Goal: Register for event/course: Sign up to attend an event or enroll in a course

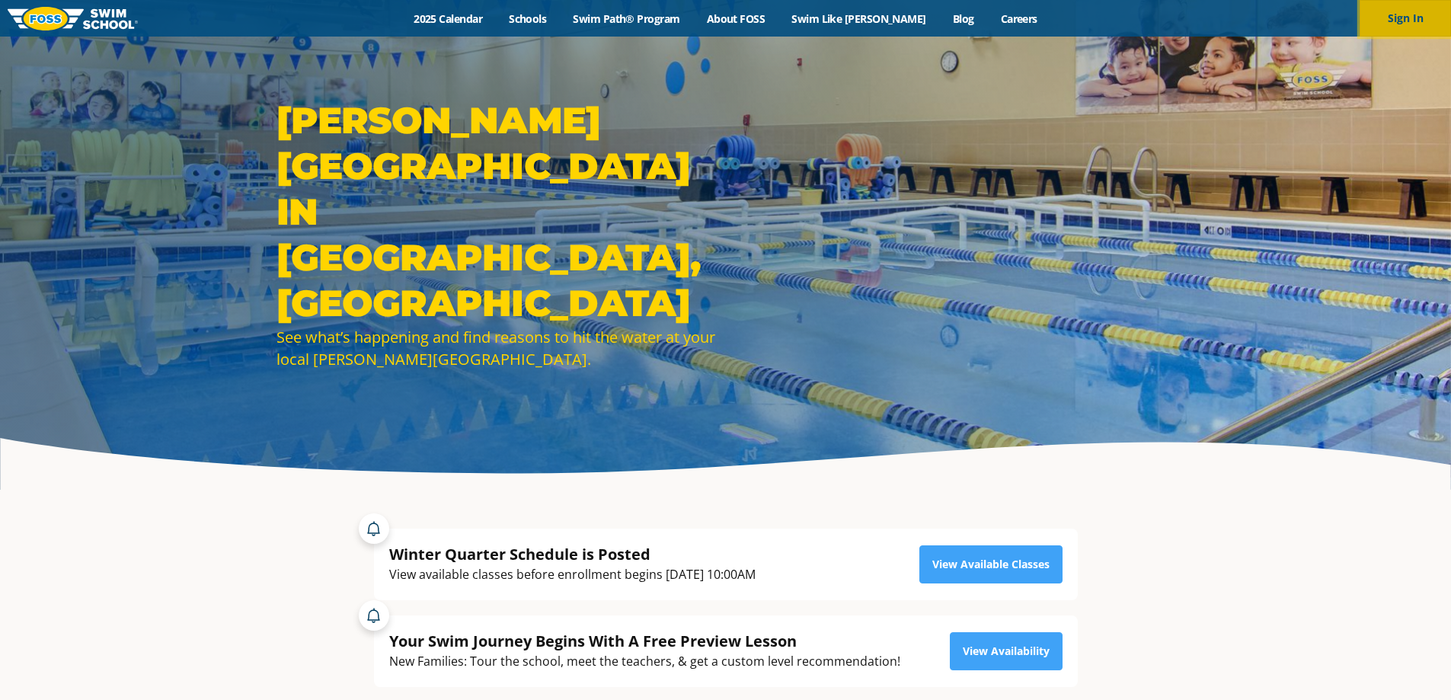
click at [1388, 22] on button "Sign In" at bounding box center [1404, 18] width 91 height 37
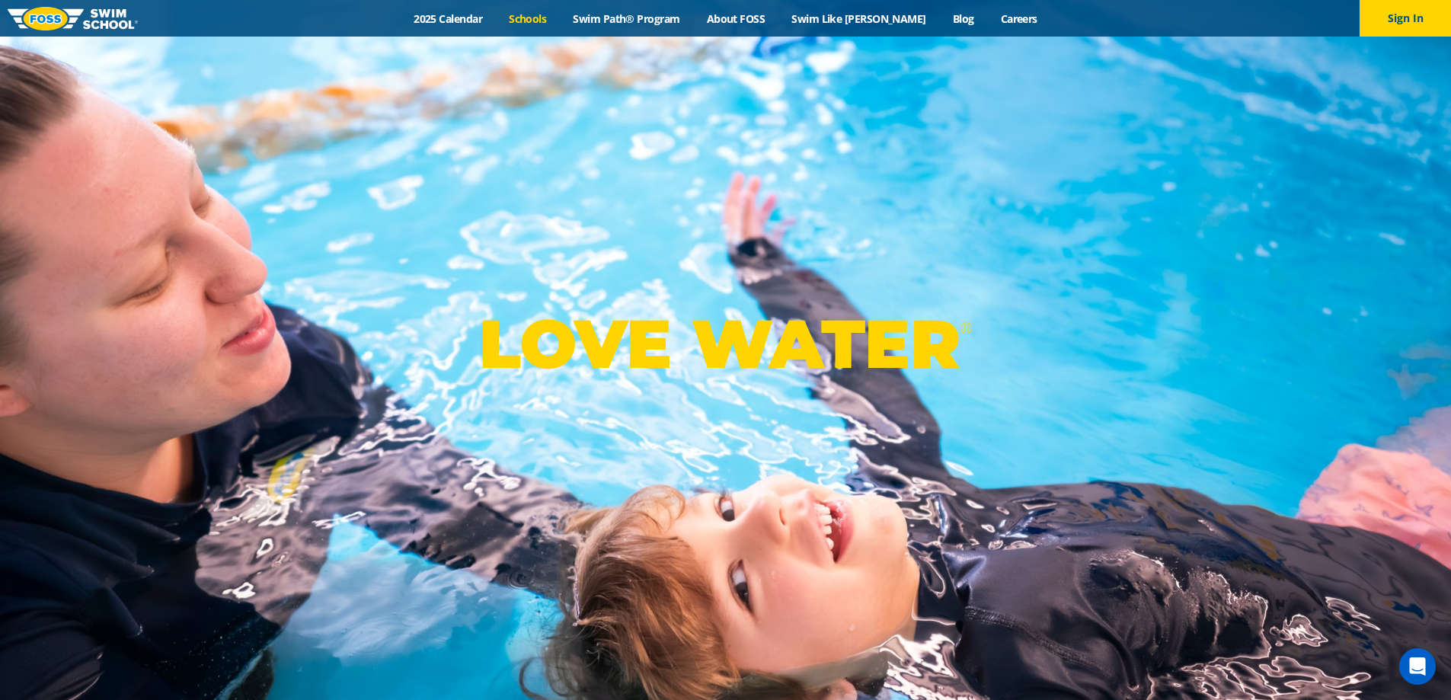
click at [546, 23] on link "Schools" at bounding box center [528, 18] width 64 height 14
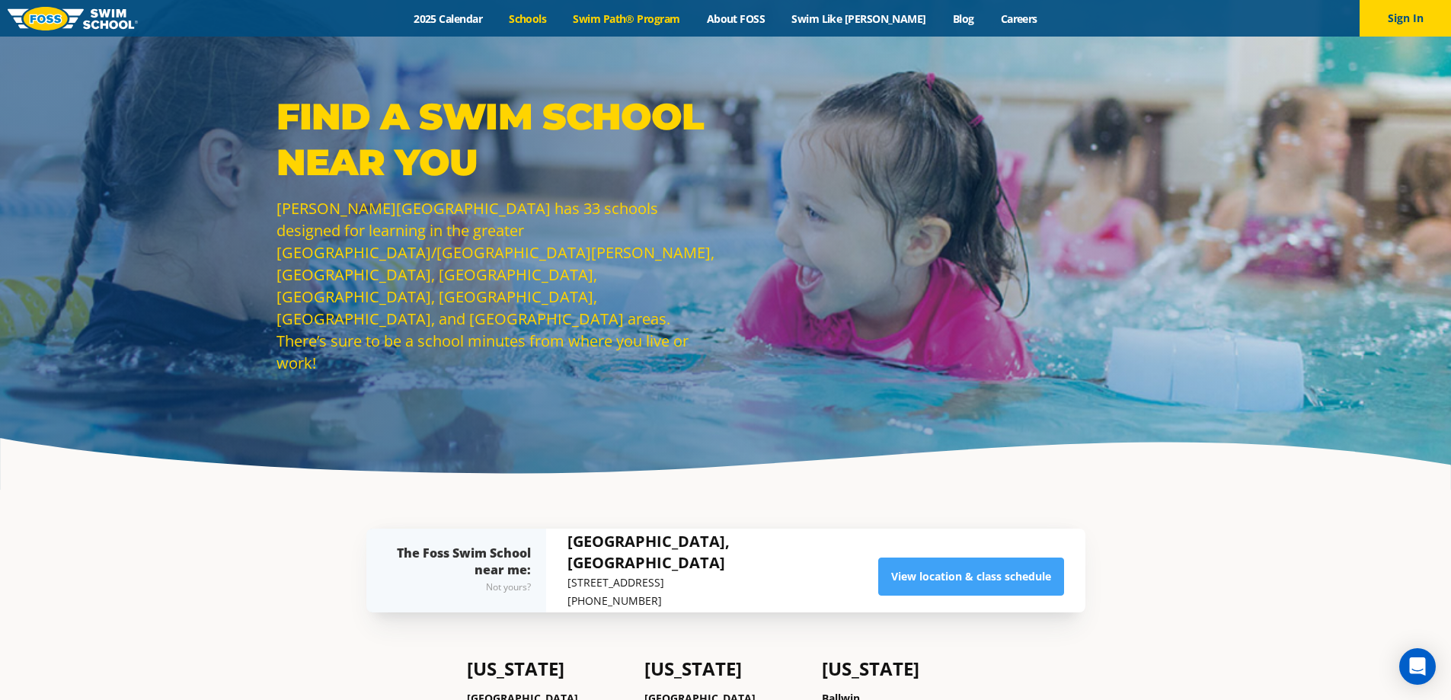
click at [663, 12] on link "Swim Path® Program" at bounding box center [626, 18] width 133 height 14
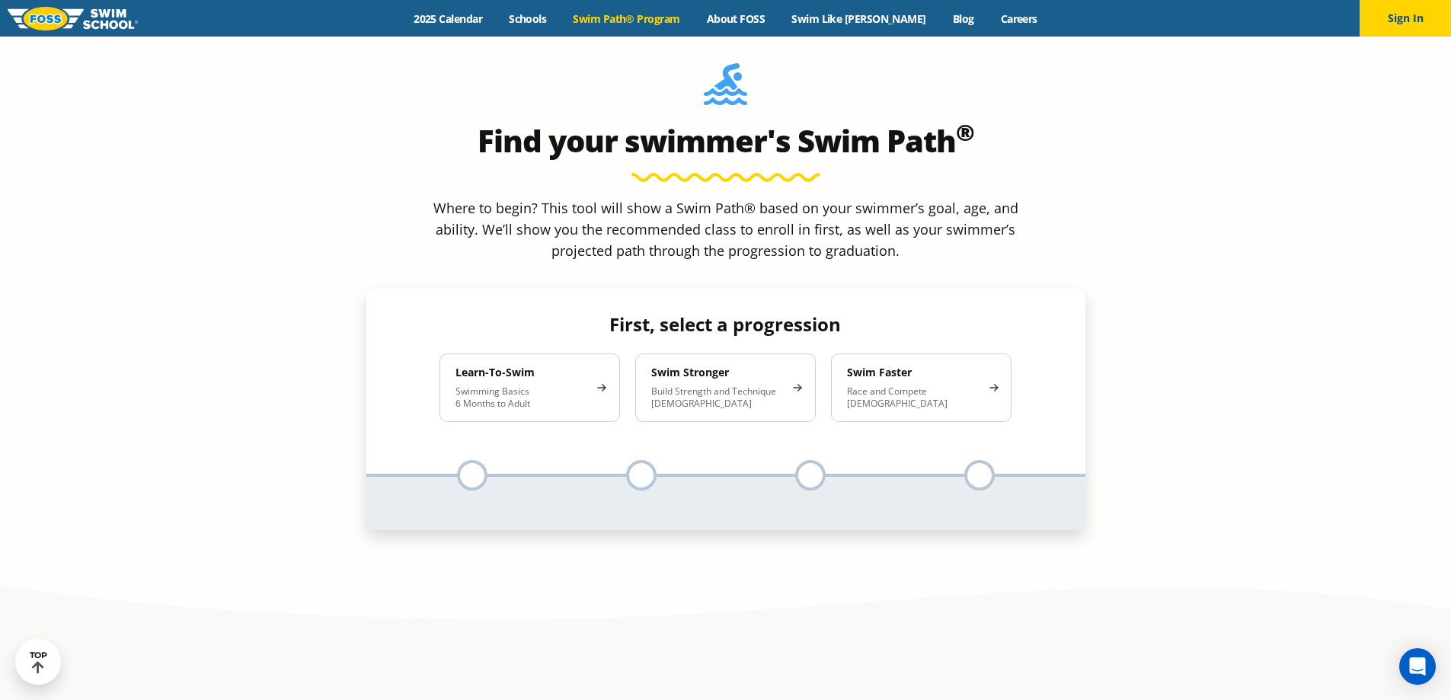
scroll to position [1447, 0]
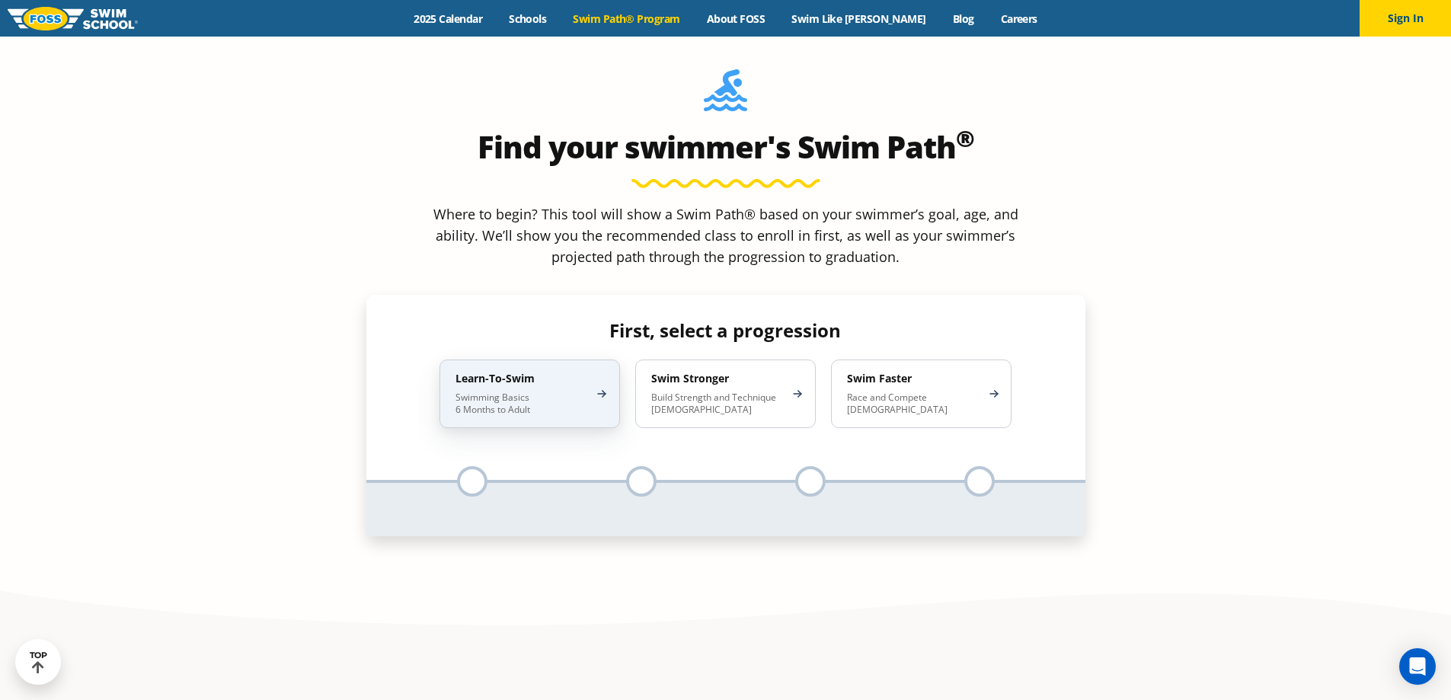
click at [554, 372] on h4 "Learn-To-Swim" at bounding box center [521, 379] width 133 height 14
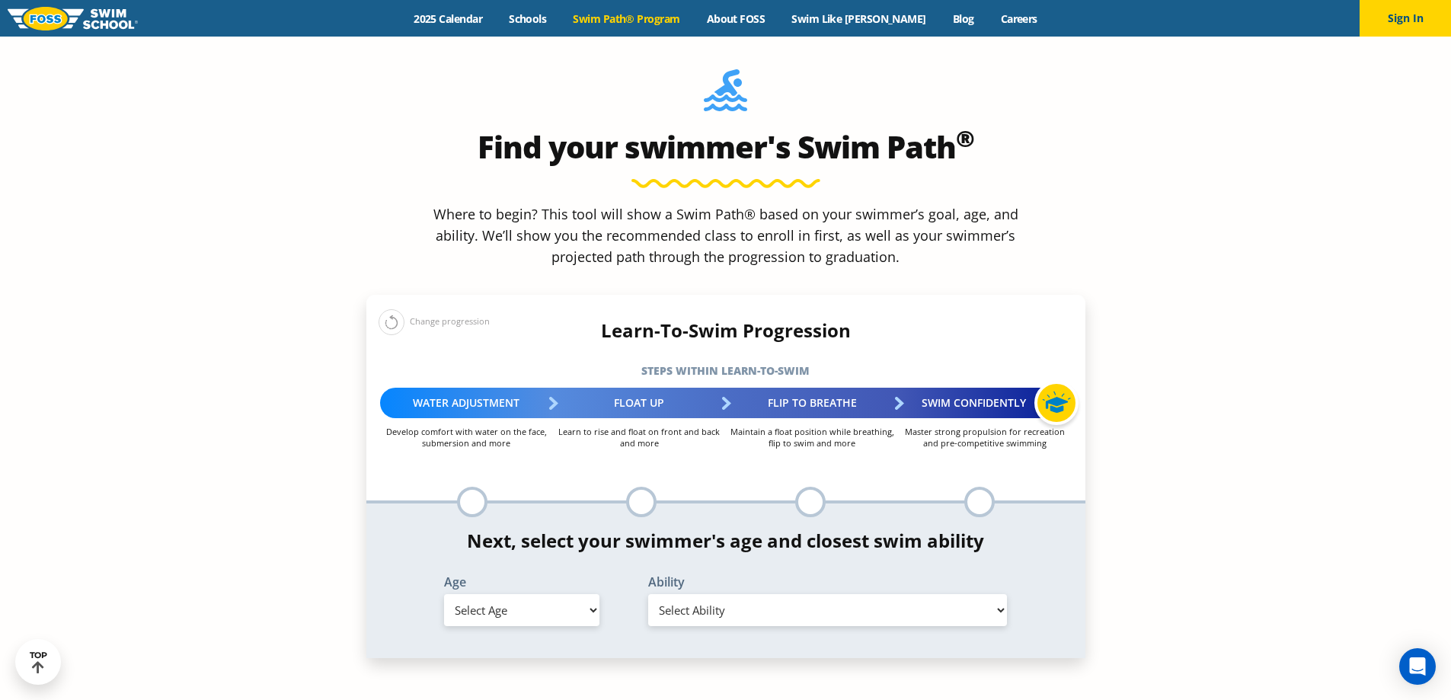
click at [534, 594] on select "Select Age 6 months - 1 year 1 year 2 years 3 years 4 years 5 years 6 years 7 y…" at bounding box center [521, 610] width 155 height 32
click at [444, 594] on select "Select Age 6 months - 1 year 1 year 2 years 3 years 4 years 5 years 6 years 7 y…" at bounding box center [521, 610] width 155 height 32
click at [751, 594] on select "Select Ability First in-water experience Comfortable with water poured over the…" at bounding box center [827, 610] width 359 height 32
click at [1119, 461] on section "Find your swimmer's Swim Path ® Where to begin? This tool will show a Swim Path…" at bounding box center [725, 389] width 1451 height 747
click at [580, 594] on select "Select Age 6 months - 1 year 1 year 2 years 3 years 4 years 5 years 6 years 7 y…" at bounding box center [521, 610] width 155 height 32
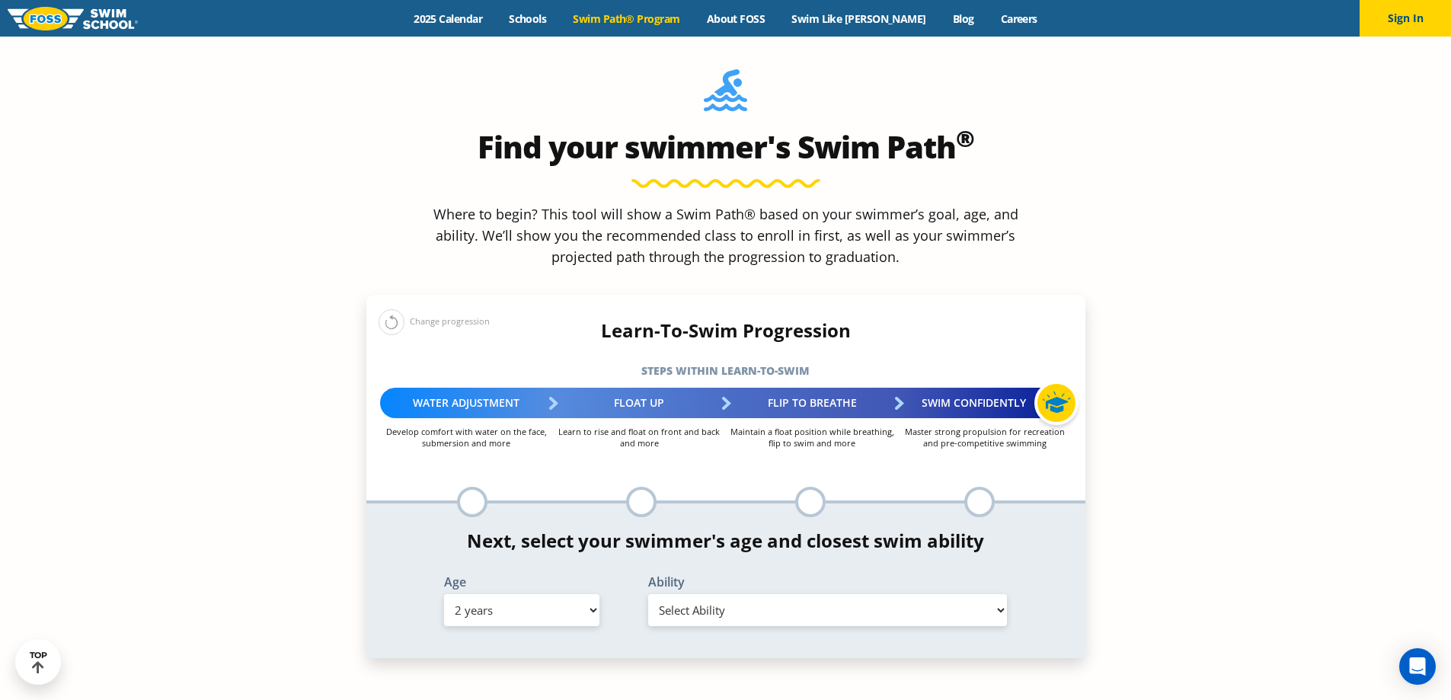
select select "false"
click at [444, 594] on select "Select Age [DEMOGRAPHIC_DATA] months - 1 year 1 year 2 years 3 years 4 years 5 …" at bounding box center [521, 610] width 155 height 32
drag, startPoint x: 1318, startPoint y: 417, endPoint x: 1278, endPoint y: 426, distance: 41.4
click at [1319, 417] on section "Find your swimmer's Swim Path ® Where to begin? This tool will show a Swim Path…" at bounding box center [725, 389] width 1451 height 747
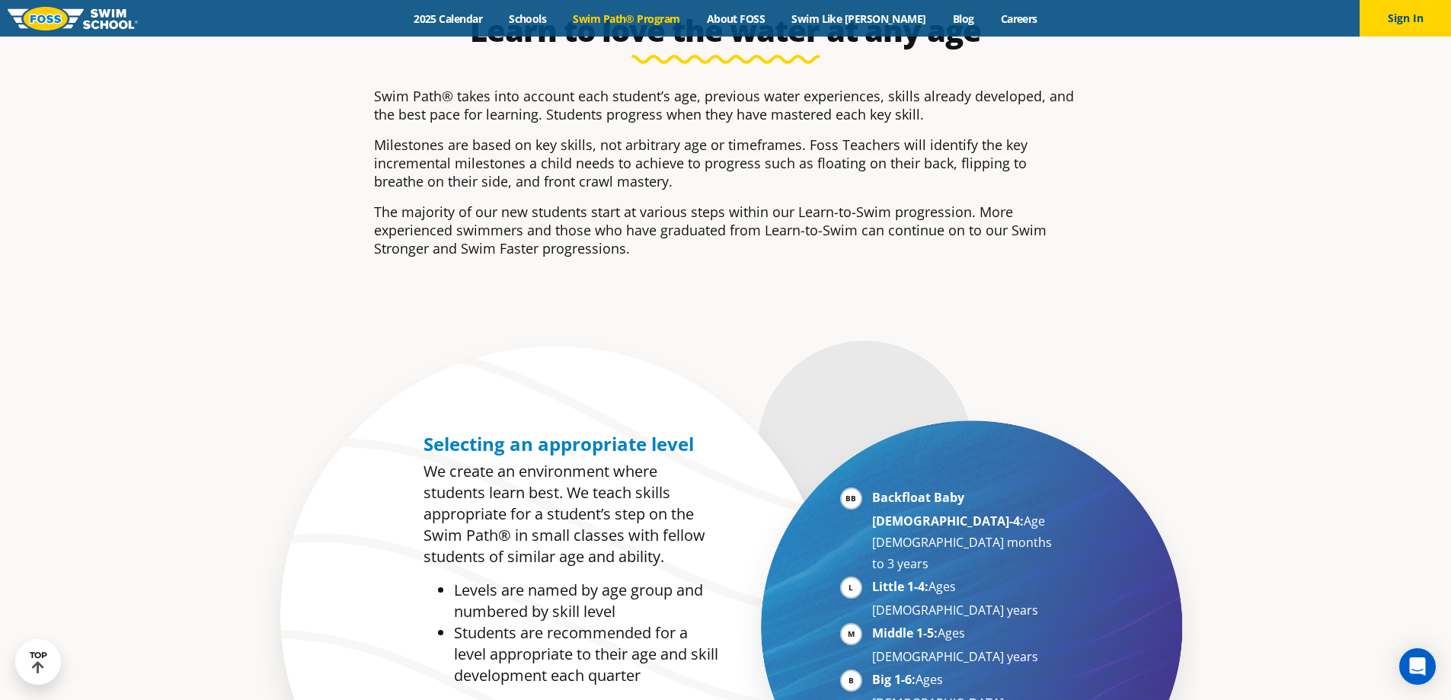
scroll to position [569, 0]
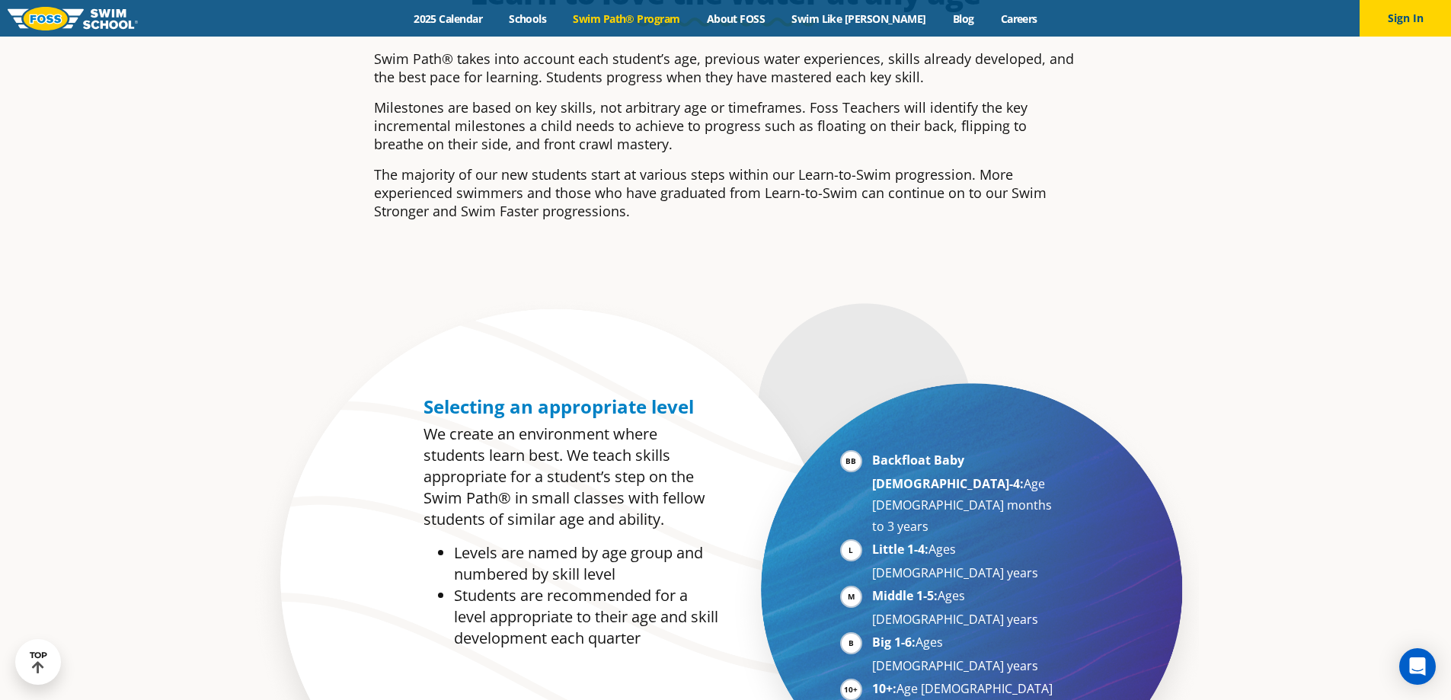
click at [887, 456] on strong "Backfloat Baby 1-4:" at bounding box center [948, 472] width 152 height 40
click at [888, 455] on strong "Backfloat Baby 1-4:" at bounding box center [948, 472] width 152 height 40
click at [888, 455] on strong "Backfloat Baby [DEMOGRAPHIC_DATA]-4:" at bounding box center [948, 472] width 152 height 40
click at [902, 461] on strong "Backfloat Baby [DEMOGRAPHIC_DATA]-4:" at bounding box center [948, 472] width 152 height 40
click at [923, 462] on strong "Backfloat Baby [DEMOGRAPHIC_DATA]-4:" at bounding box center [948, 472] width 152 height 40
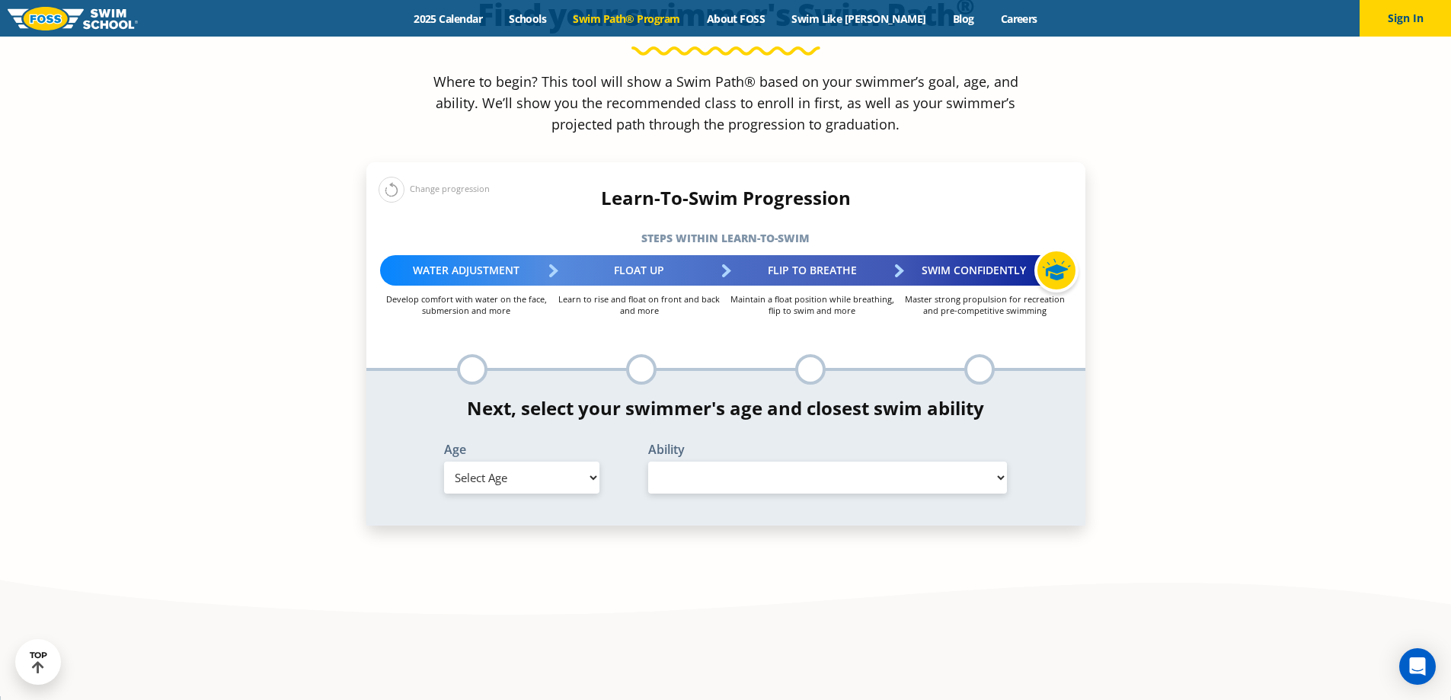
scroll to position [1675, 0]
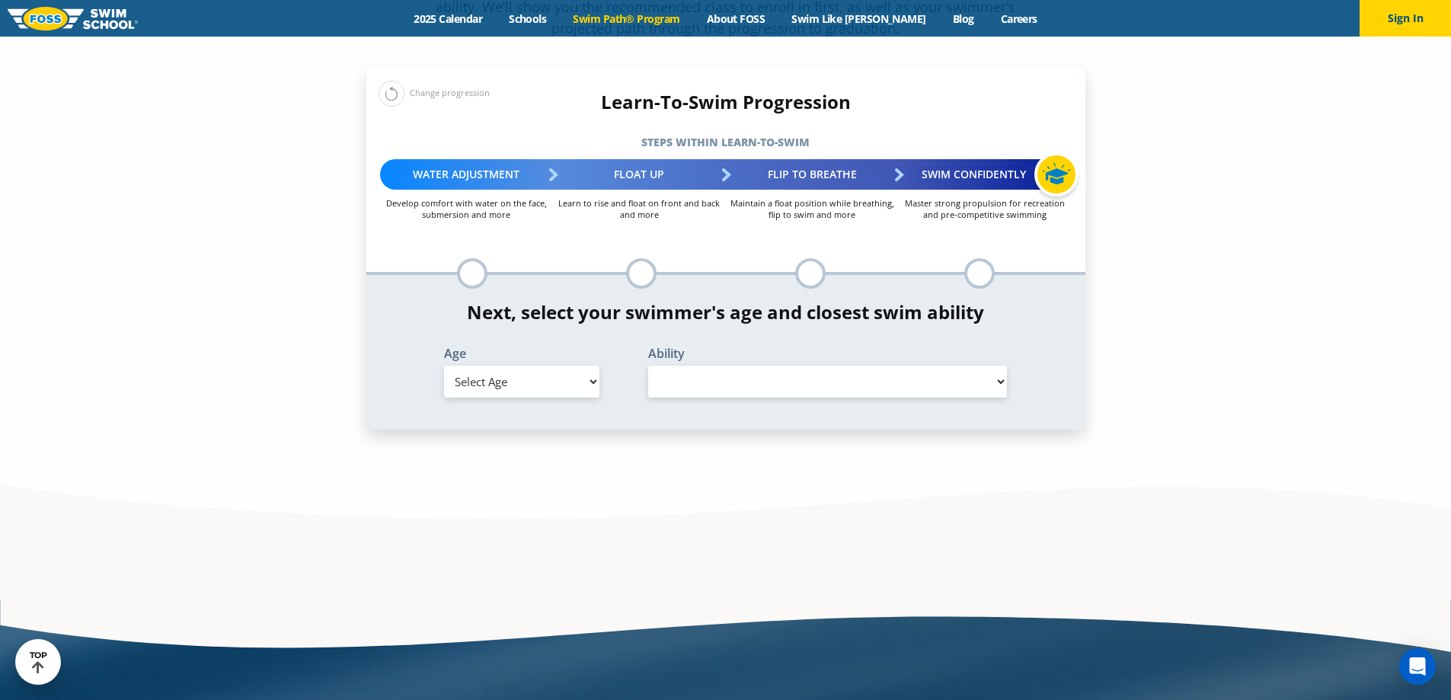
click at [624, 258] on ul "Enter your swimmer's age and skill level to reveal your swim path" at bounding box center [641, 273] width 169 height 30
click at [642, 258] on div at bounding box center [641, 273] width 30 height 30
click at [471, 258] on div at bounding box center [472, 273] width 30 height 30
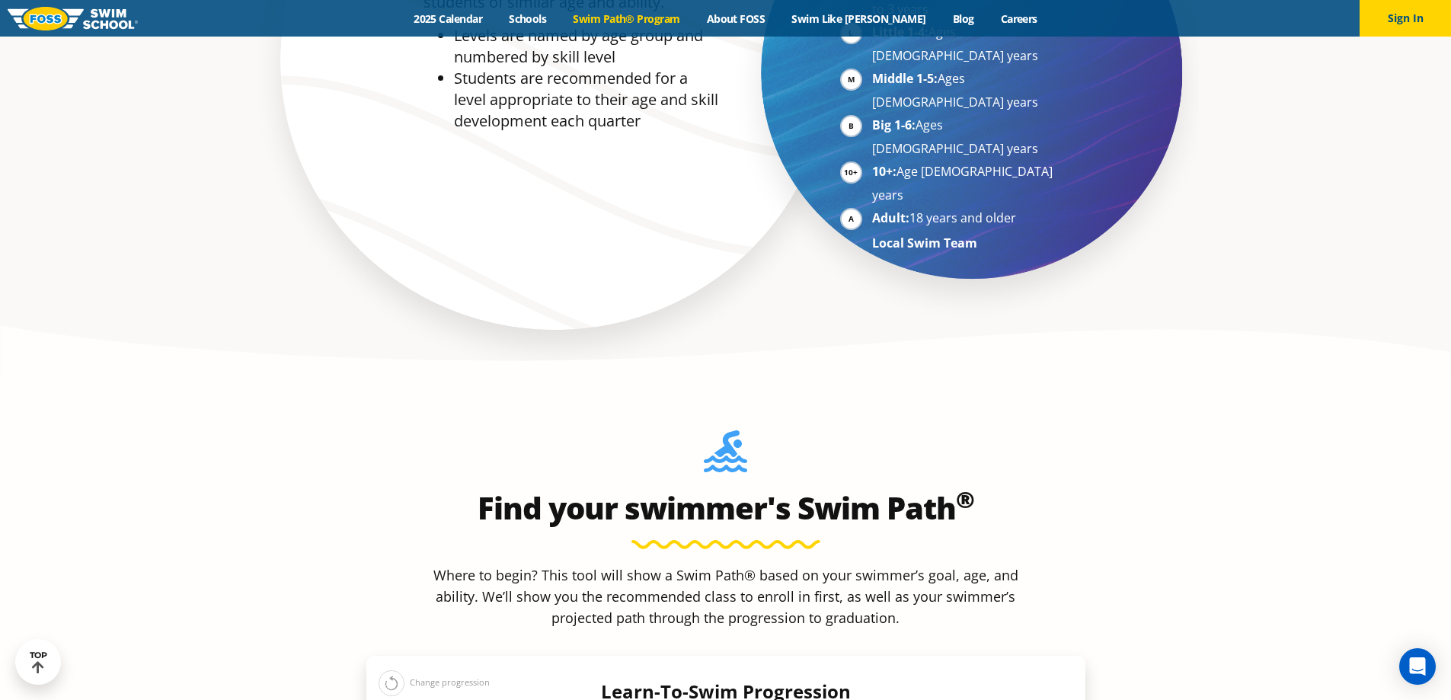
scroll to position [838, 0]
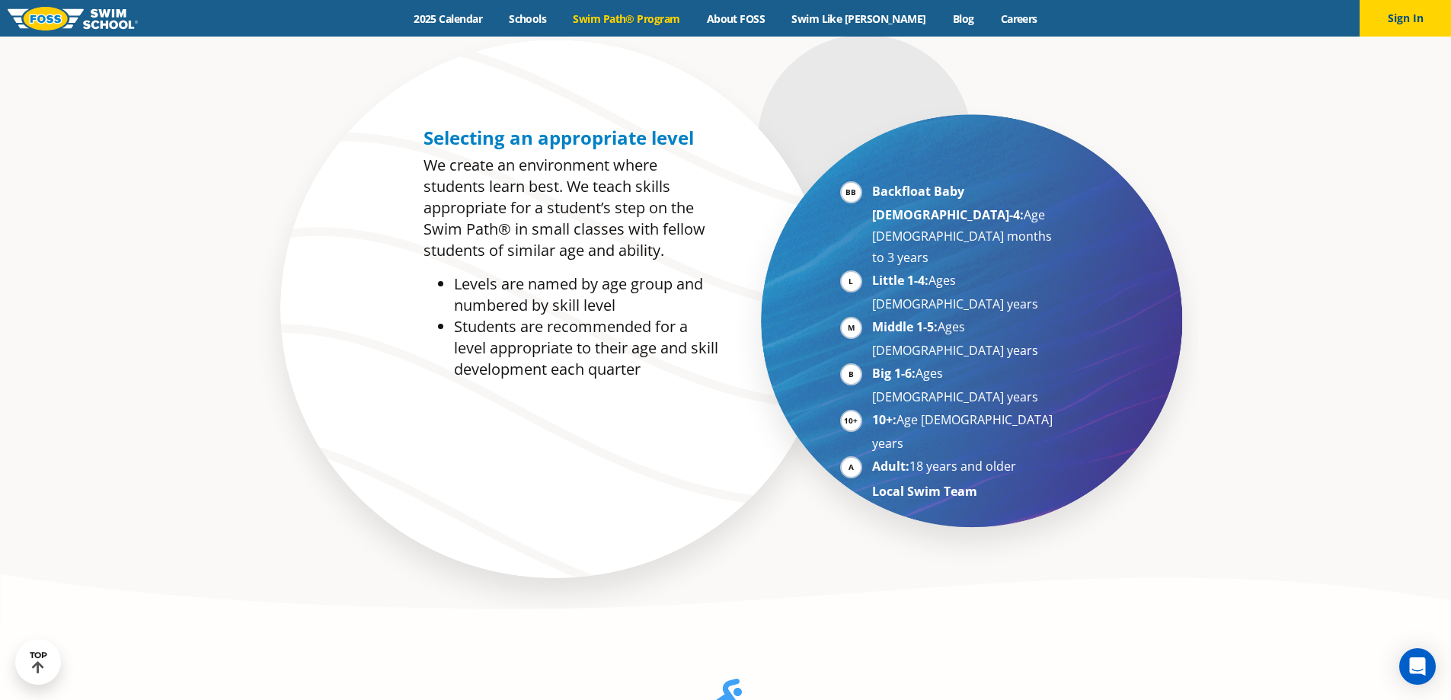
click at [482, 10] on div "Menu 2025 Calendar Schools Swim Path® Program About FOSS Swim Like Regan Blog C…" at bounding box center [725, 18] width 1451 height 37
click at [483, 18] on link "2025 Calendar" at bounding box center [448, 18] width 95 height 14
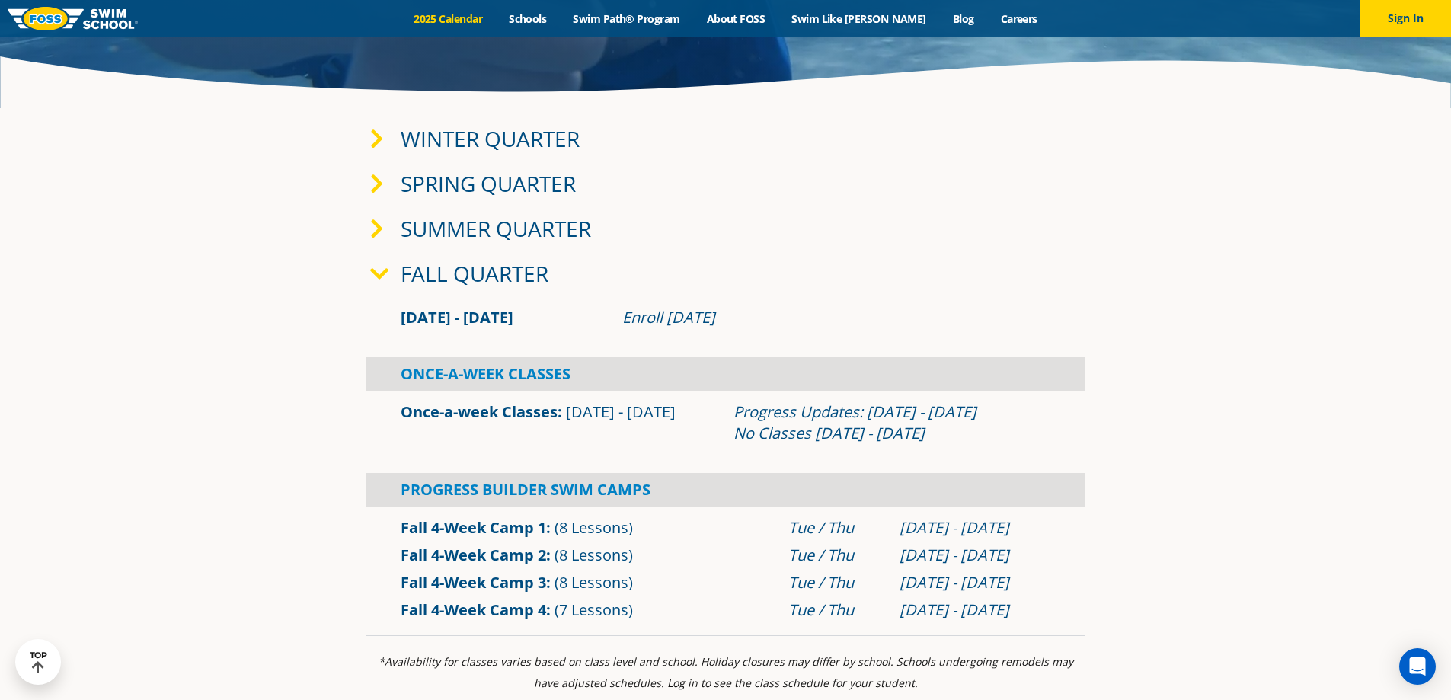
scroll to position [381, 0]
click at [487, 133] on link "Winter Quarter" at bounding box center [490, 139] width 179 height 29
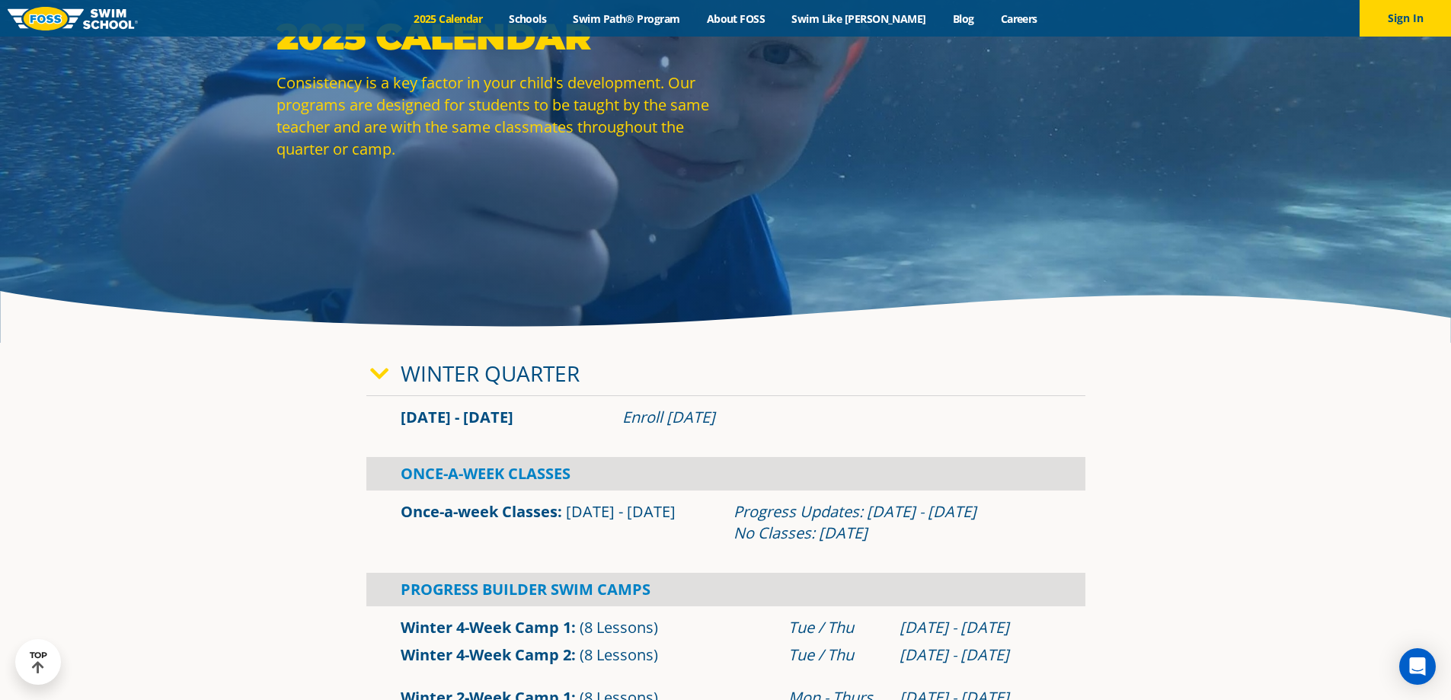
scroll to position [0, 0]
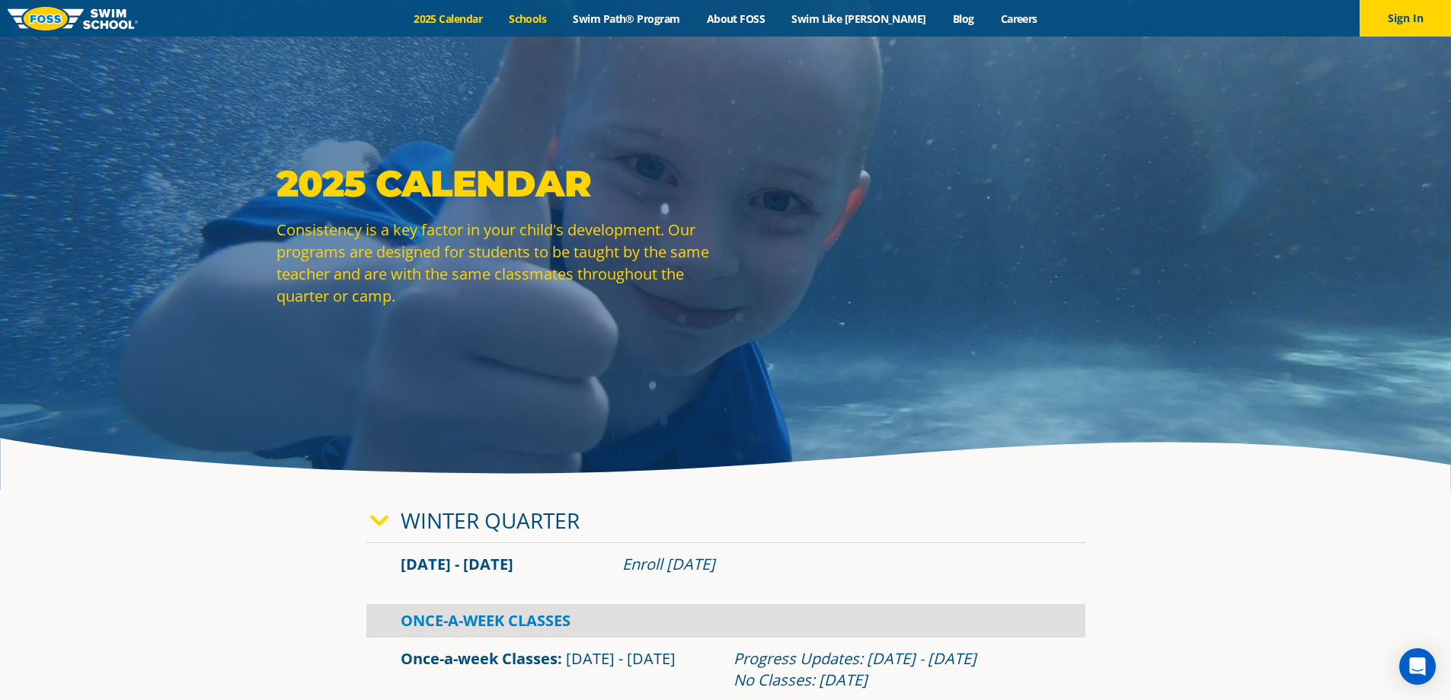
click at [557, 21] on link "Schools" at bounding box center [528, 18] width 64 height 14
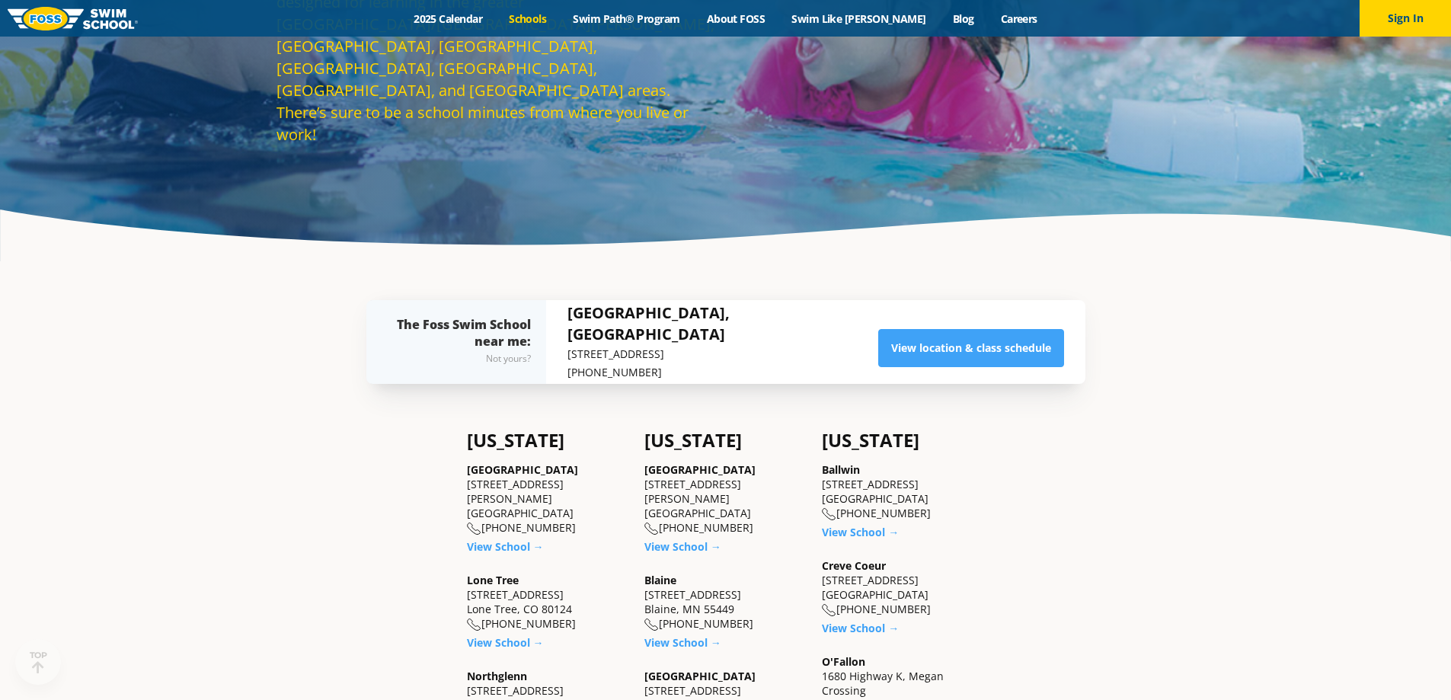
scroll to position [228, 0]
click at [658, 6] on div "Menu 2025 Calendar Schools Swim Path® Program About [PERSON_NAME] Swim Like [PE…" at bounding box center [725, 18] width 1451 height 37
click at [658, 12] on link "Swim Path® Program" at bounding box center [626, 18] width 133 height 14
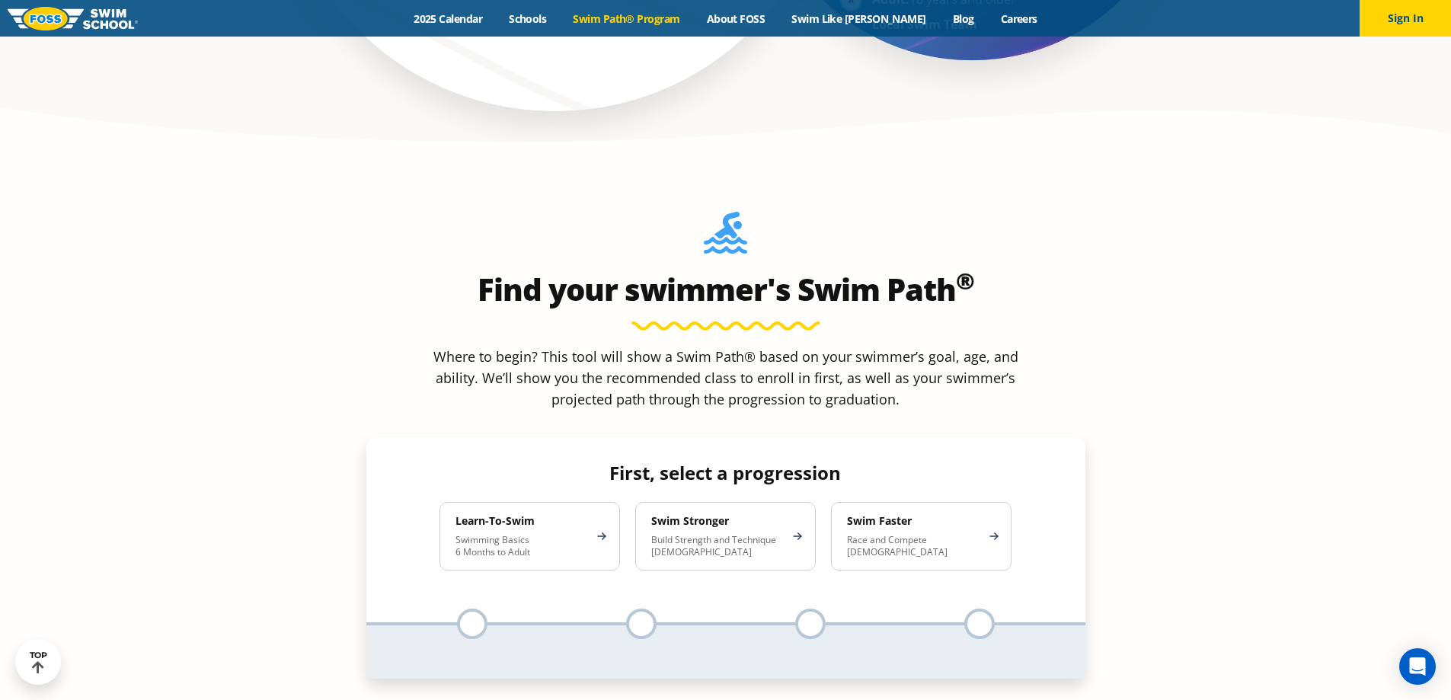
scroll to position [1295, 0]
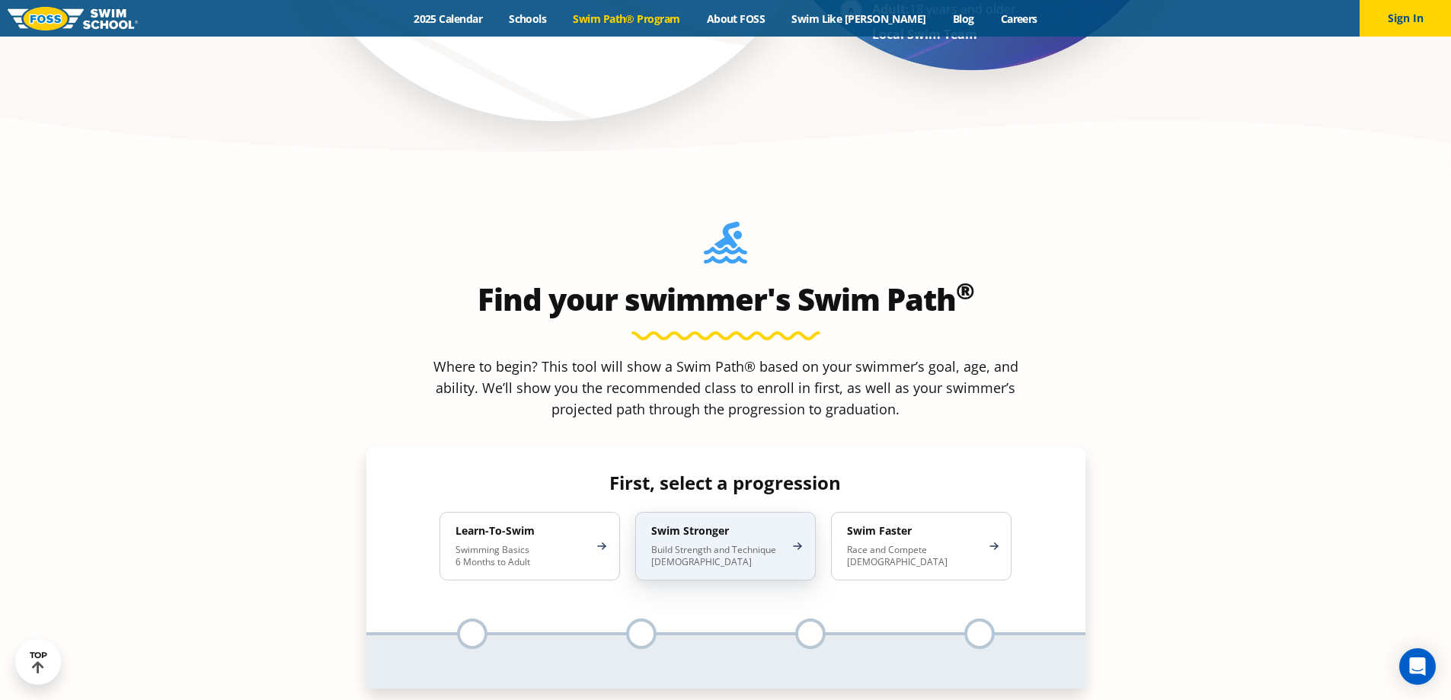
click at [787, 512] on div "Swim Stronger Build Strength and Technique 5-13 Years Old" at bounding box center [725, 546] width 180 height 69
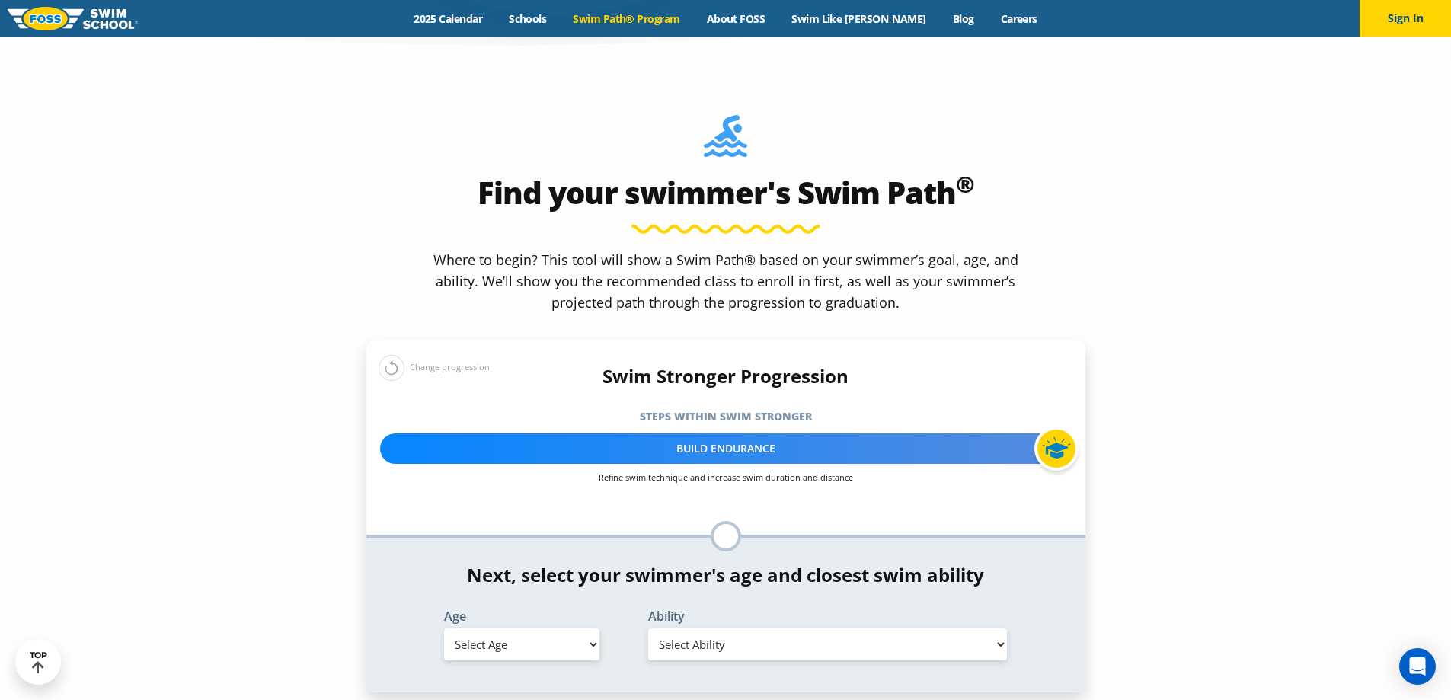
scroll to position [1218, 0]
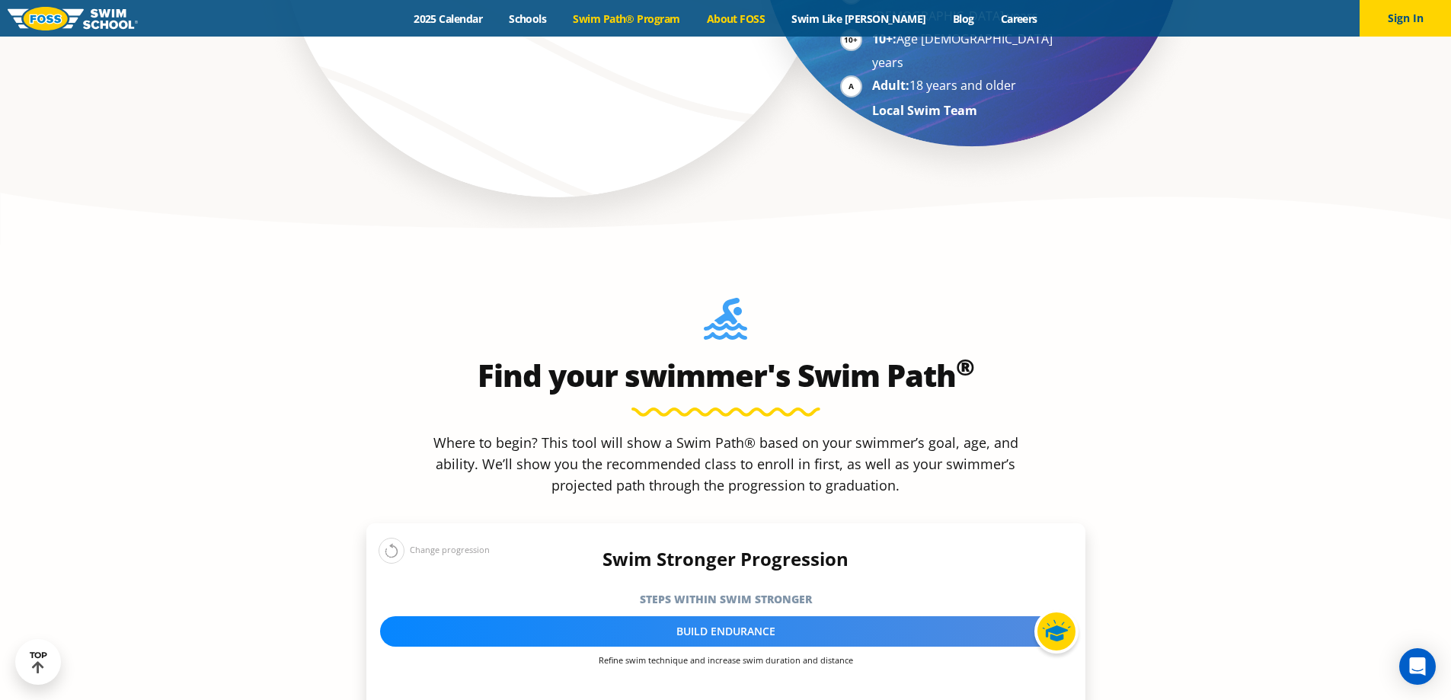
click at [767, 15] on link "About FOSS" at bounding box center [735, 18] width 85 height 14
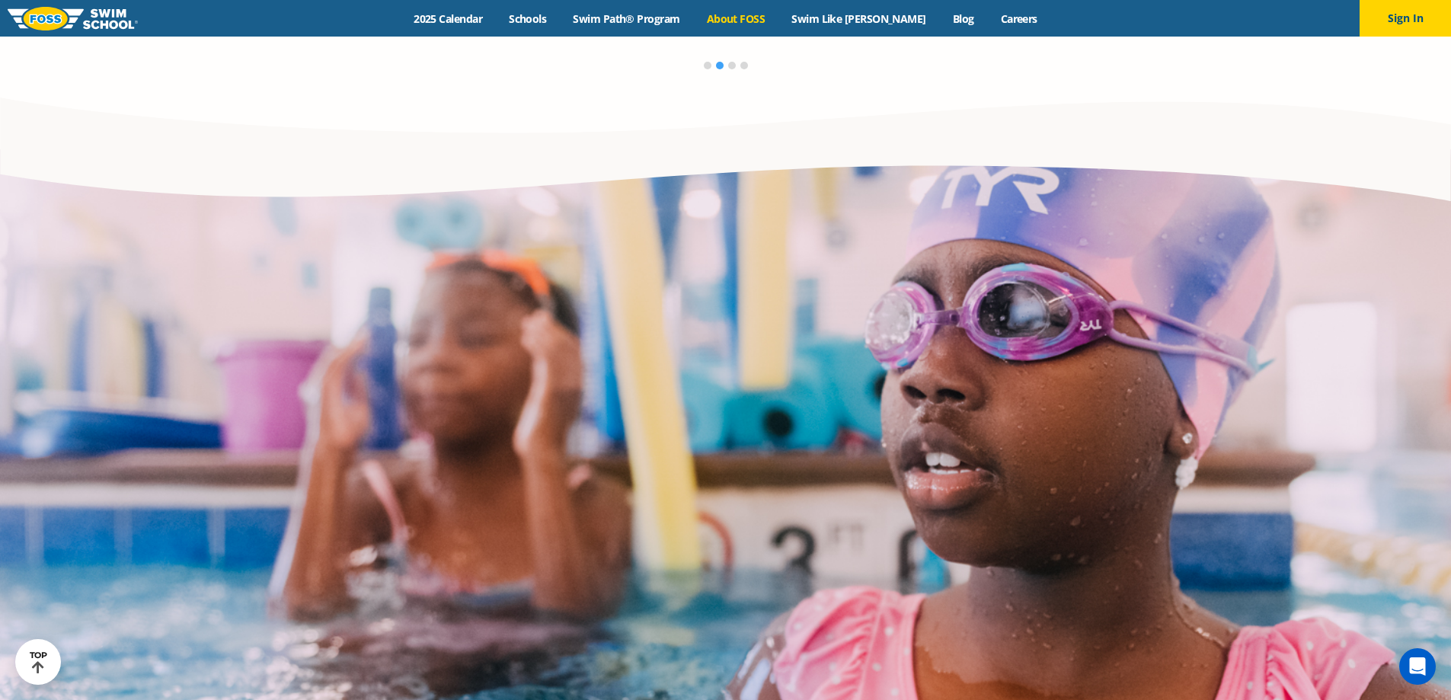
scroll to position [2851, 0]
click at [560, 13] on link "Schools" at bounding box center [528, 18] width 64 height 14
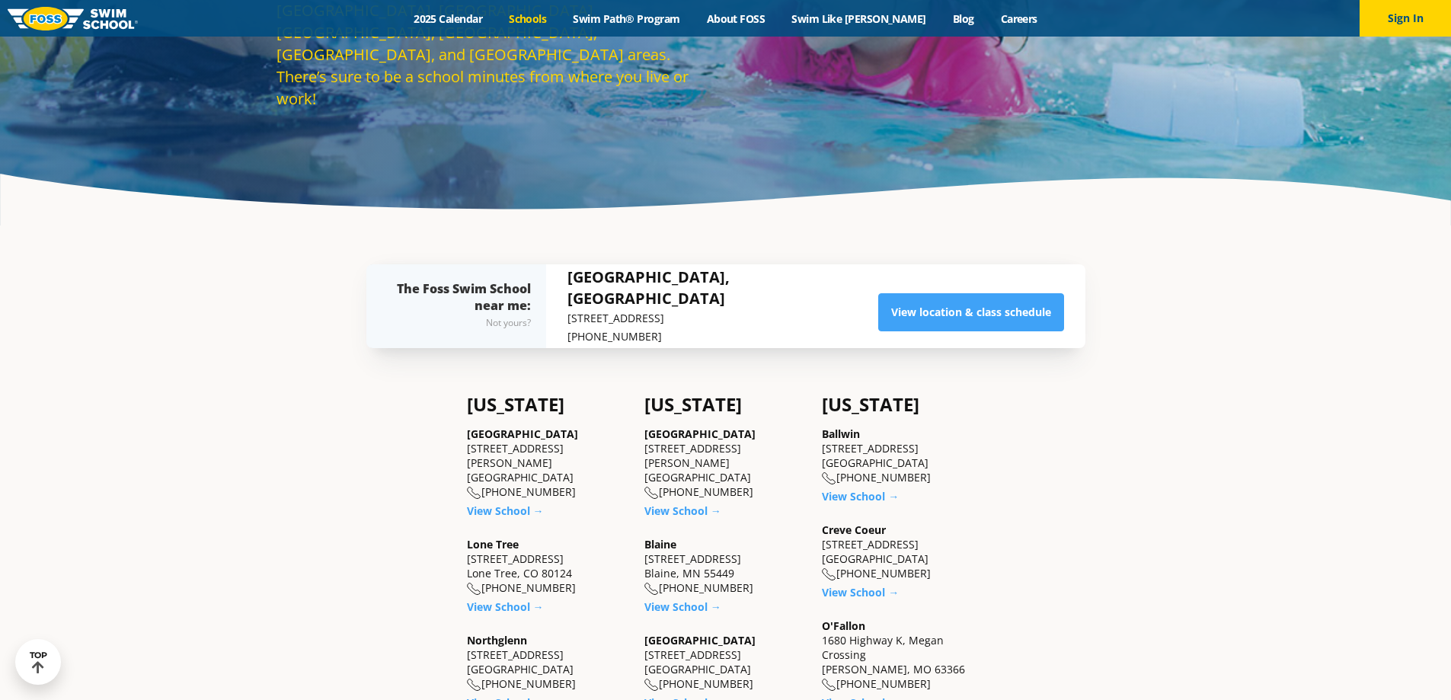
scroll to position [228, 0]
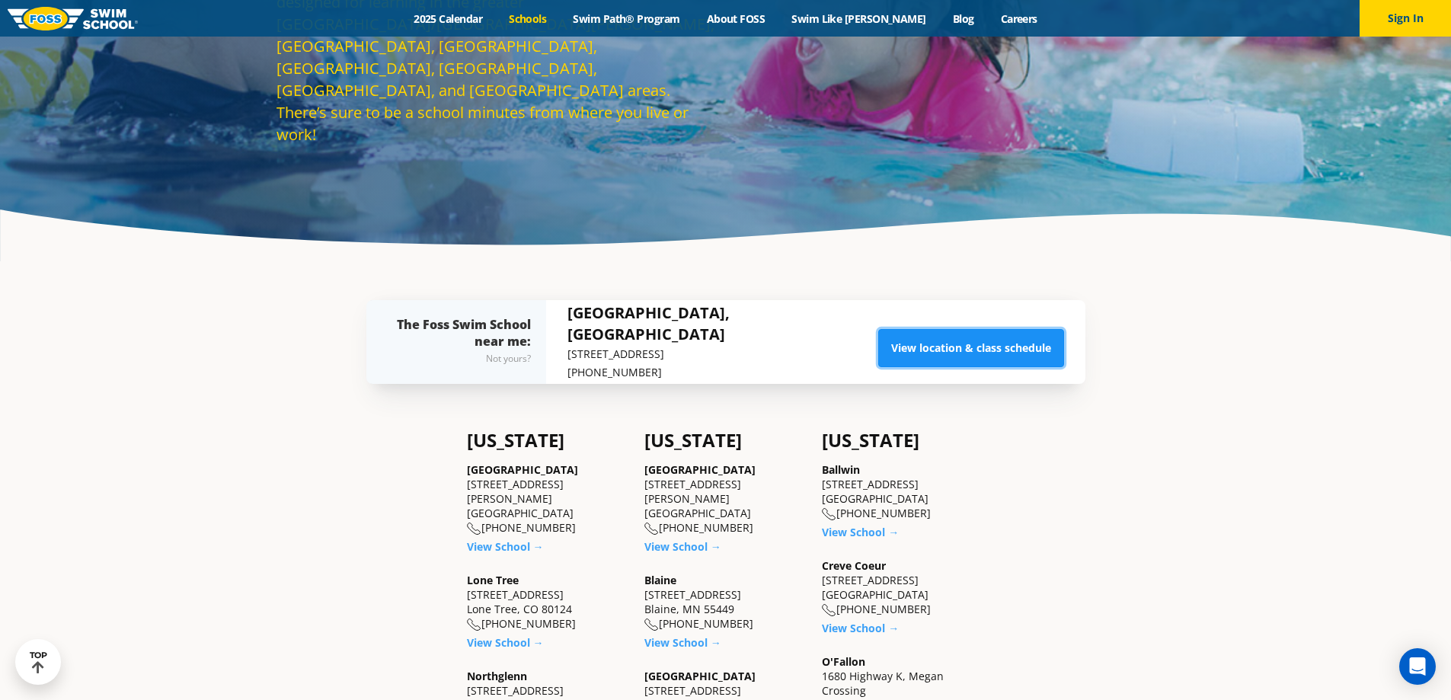
click at [911, 342] on link "View location & class schedule" at bounding box center [971, 348] width 186 height 38
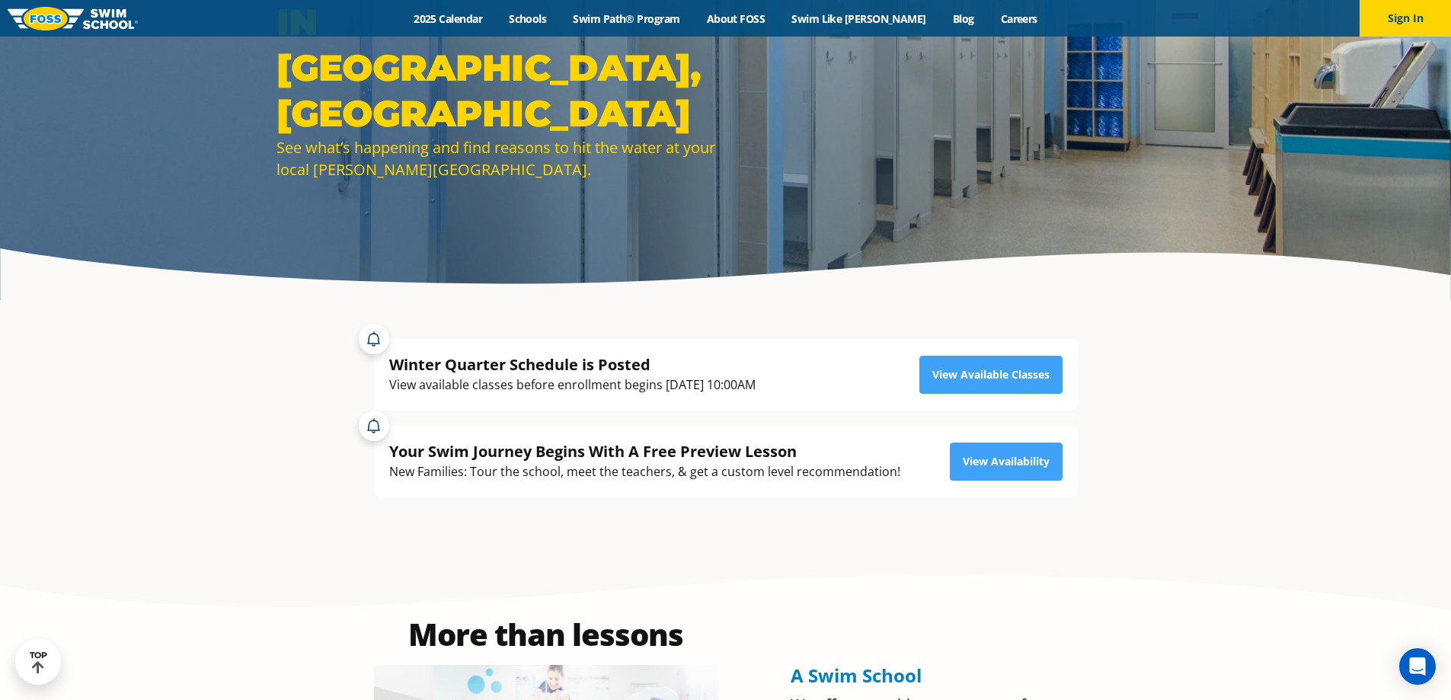
scroll to position [152, 0]
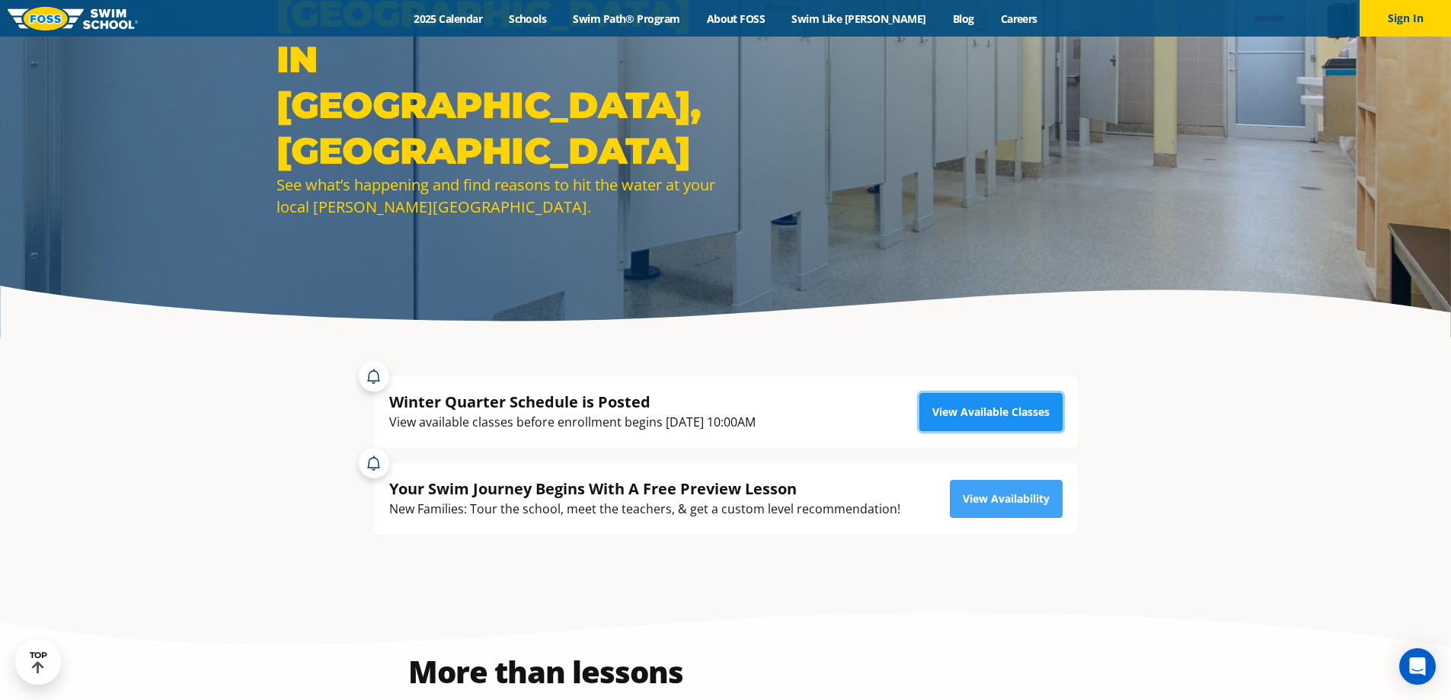
click at [966, 420] on link "View Available Classes" at bounding box center [990, 412] width 143 height 38
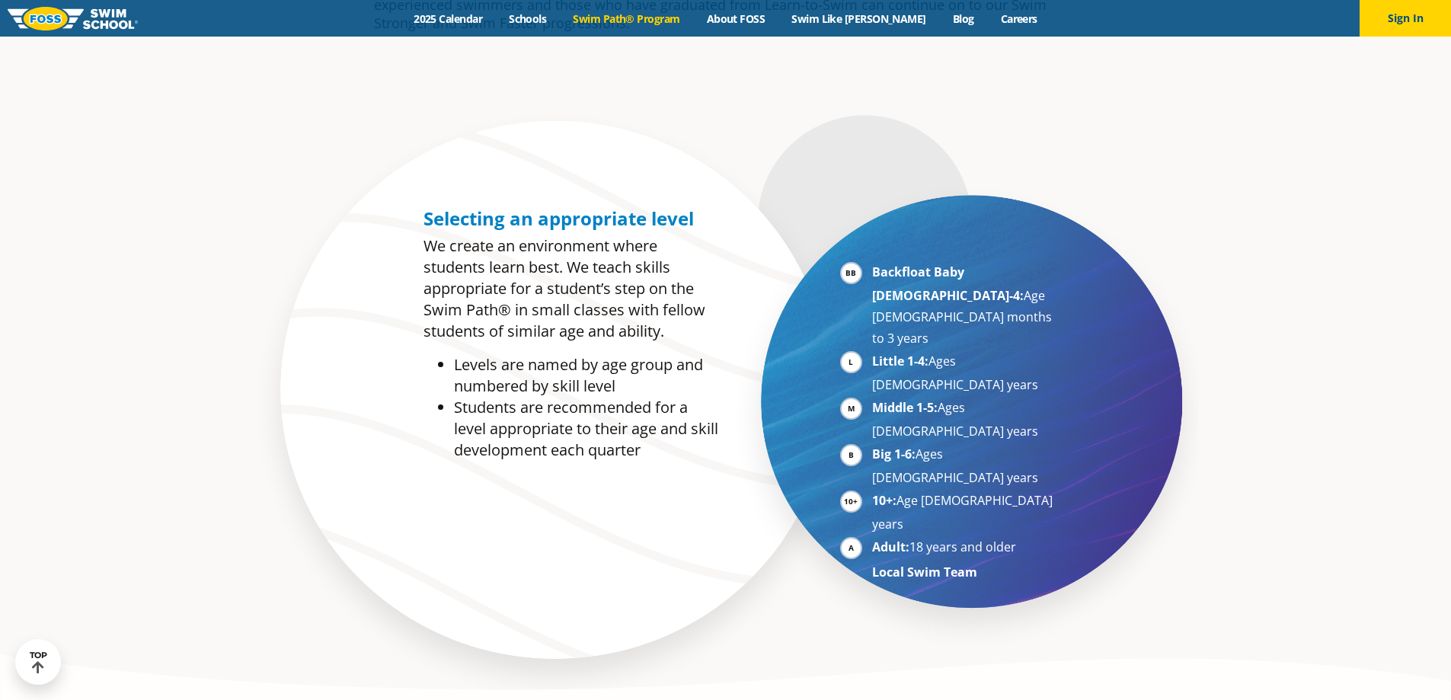
scroll to position [990, 0]
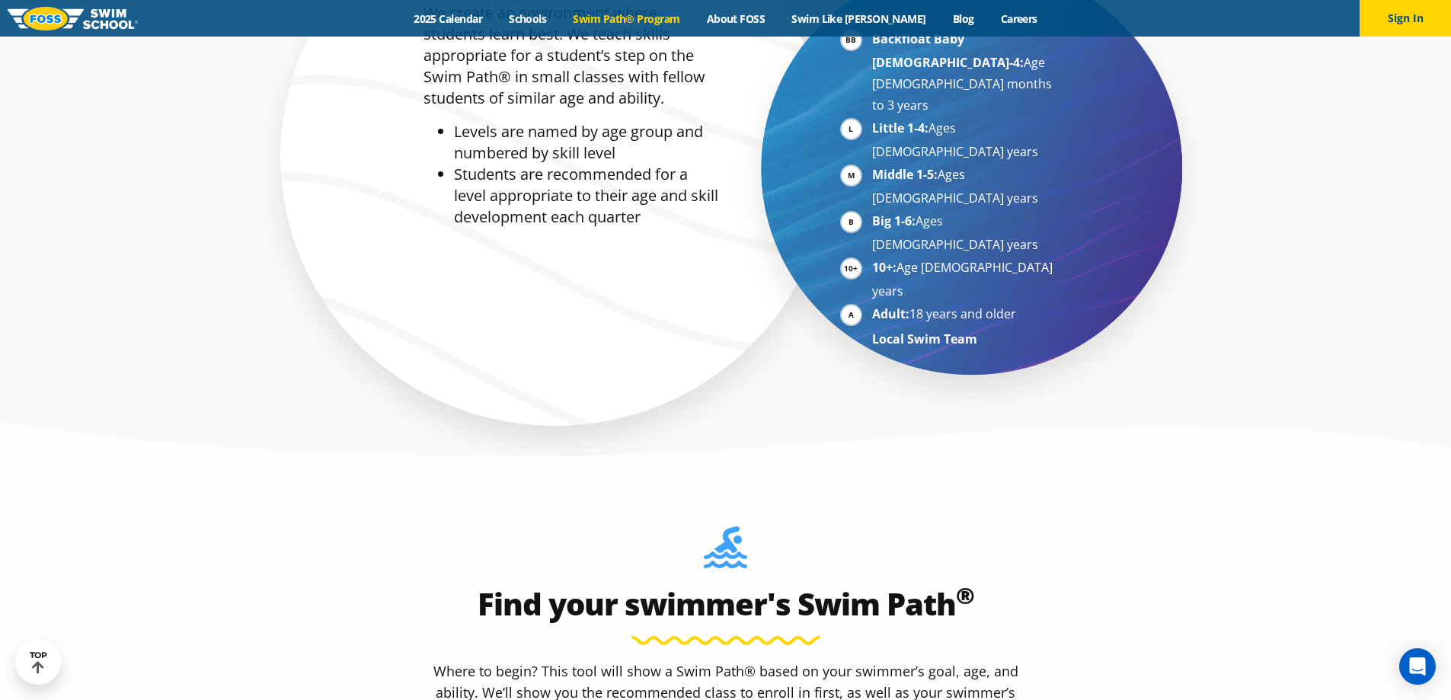
click at [890, 330] on strong "Local Swim Team" at bounding box center [924, 338] width 105 height 17
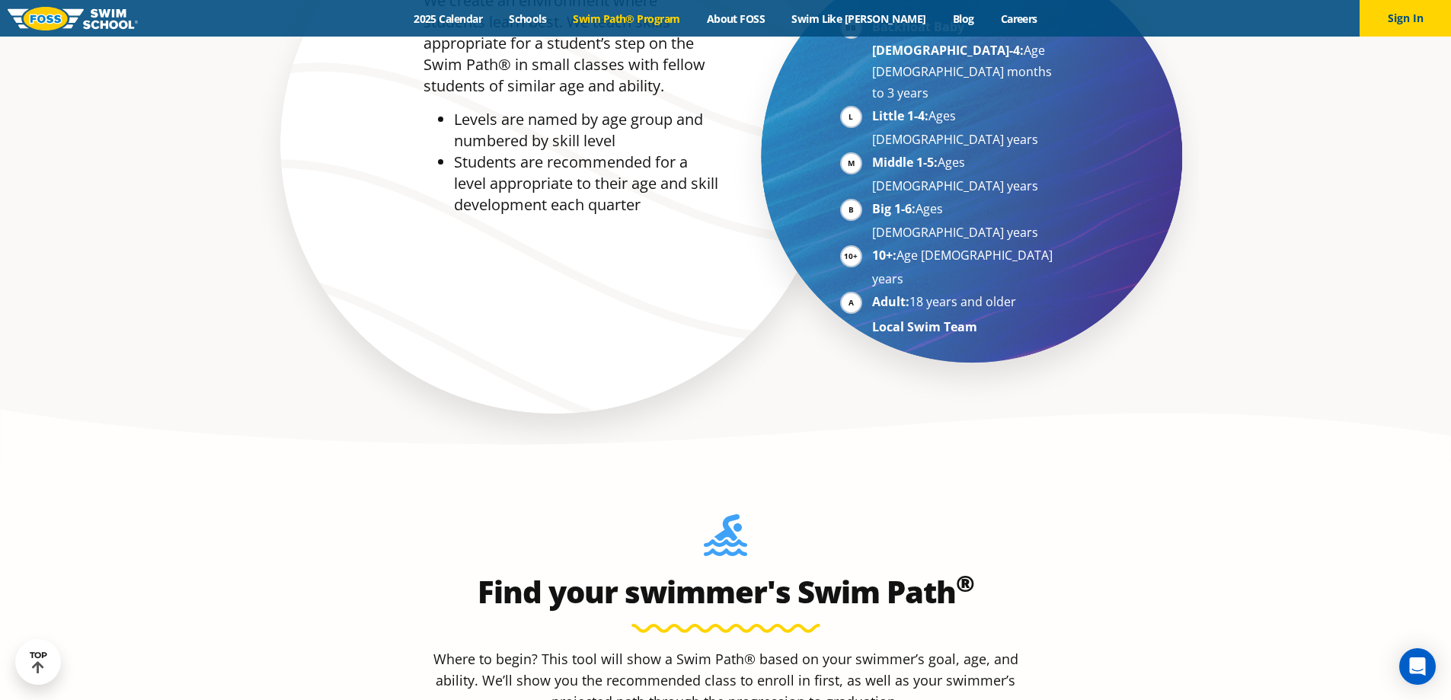
scroll to position [1218, 0]
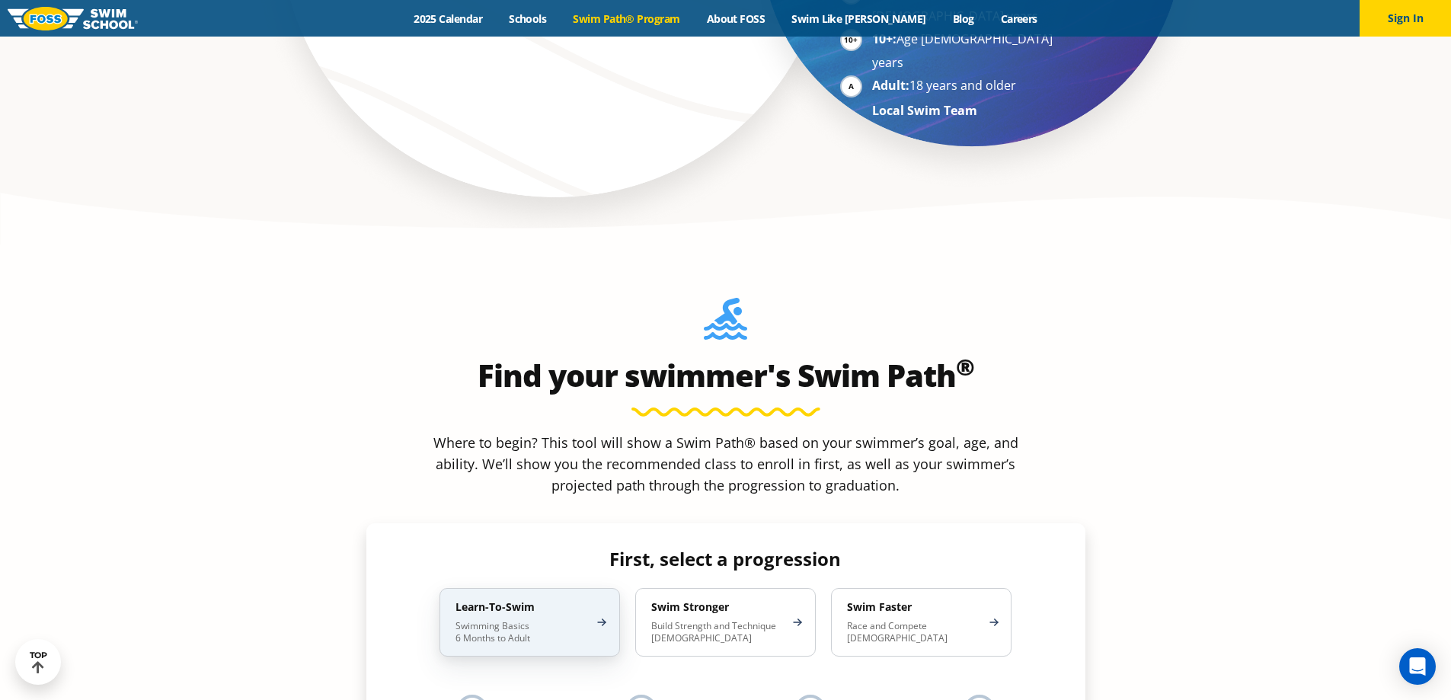
click at [586, 620] on p "Swimming Basics 6 Months to Adult" at bounding box center [521, 632] width 133 height 24
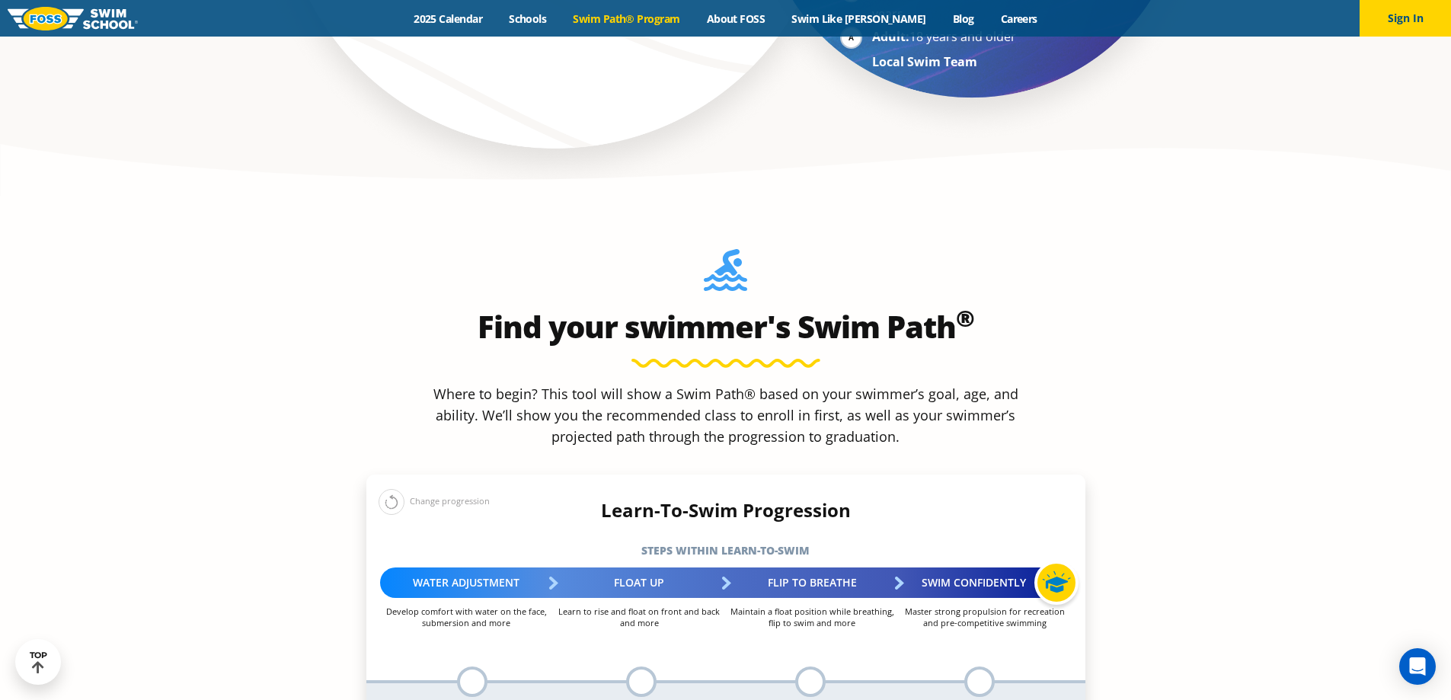
scroll to position [1523, 0]
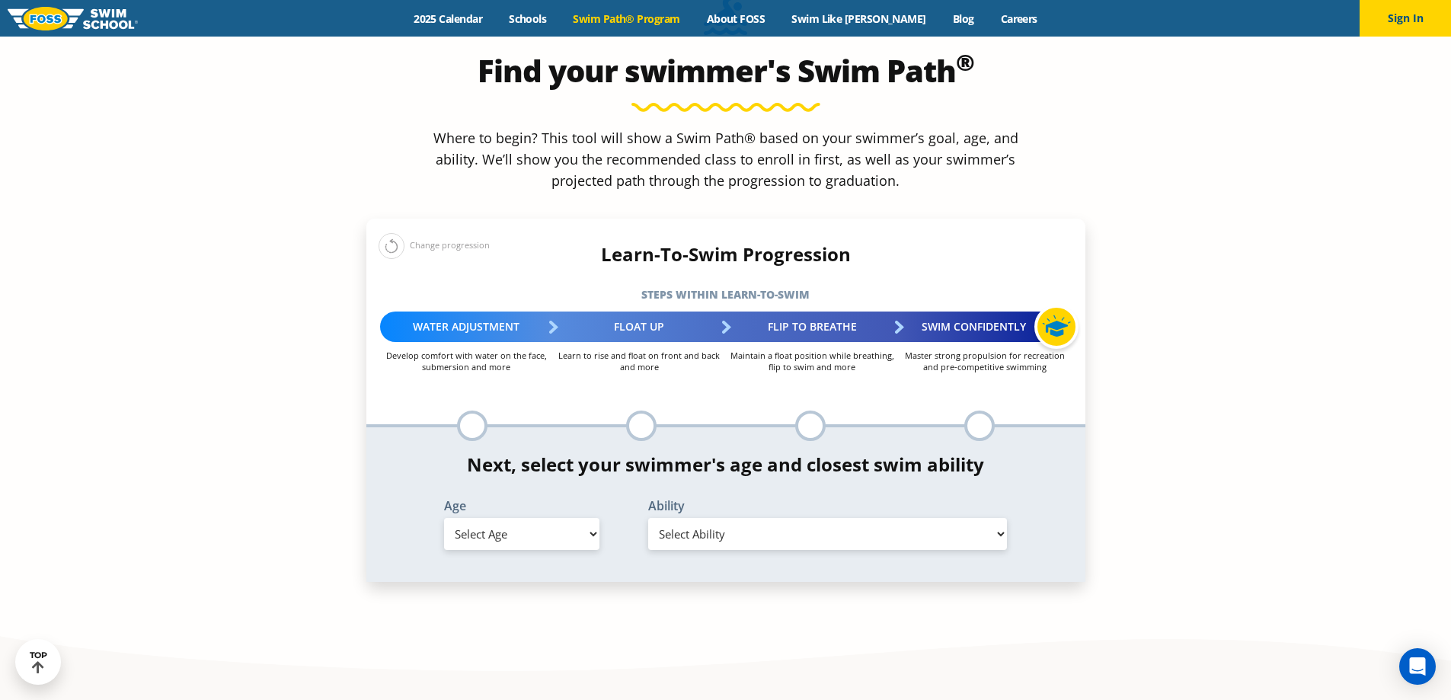
click at [559, 518] on select "Select Age 6 months - 1 year 1 year 2 years 3 years 4 years 5 years 6 years 7 y…" at bounding box center [521, 534] width 155 height 32
select select "2-years"
click at [444, 518] on select "Select Age 6 months - 1 year 1 year 2 years 3 years 4 years 5 years 6 years 7 y…" at bounding box center [521, 534] width 155 height 32
click at [768, 518] on select "Select Ability First in-water experience Comfortable with water poured over the…" at bounding box center [827, 534] width 359 height 32
select select "2-years-i-would-be-comfortable-if-my-child-fell-in-the-water-and-confident-they…"
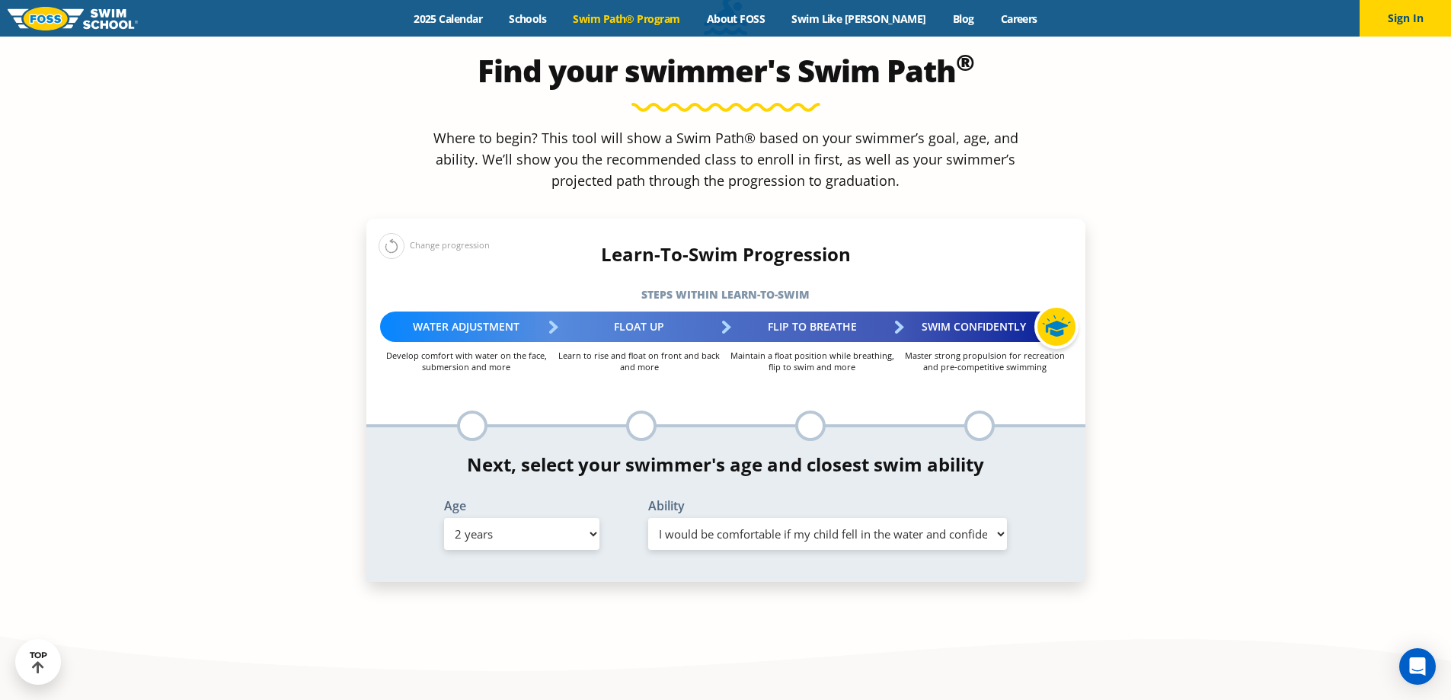
click at [648, 518] on select "Select Ability First in-water experience Comfortable with water poured over the…" at bounding box center [827, 534] width 359 height 32
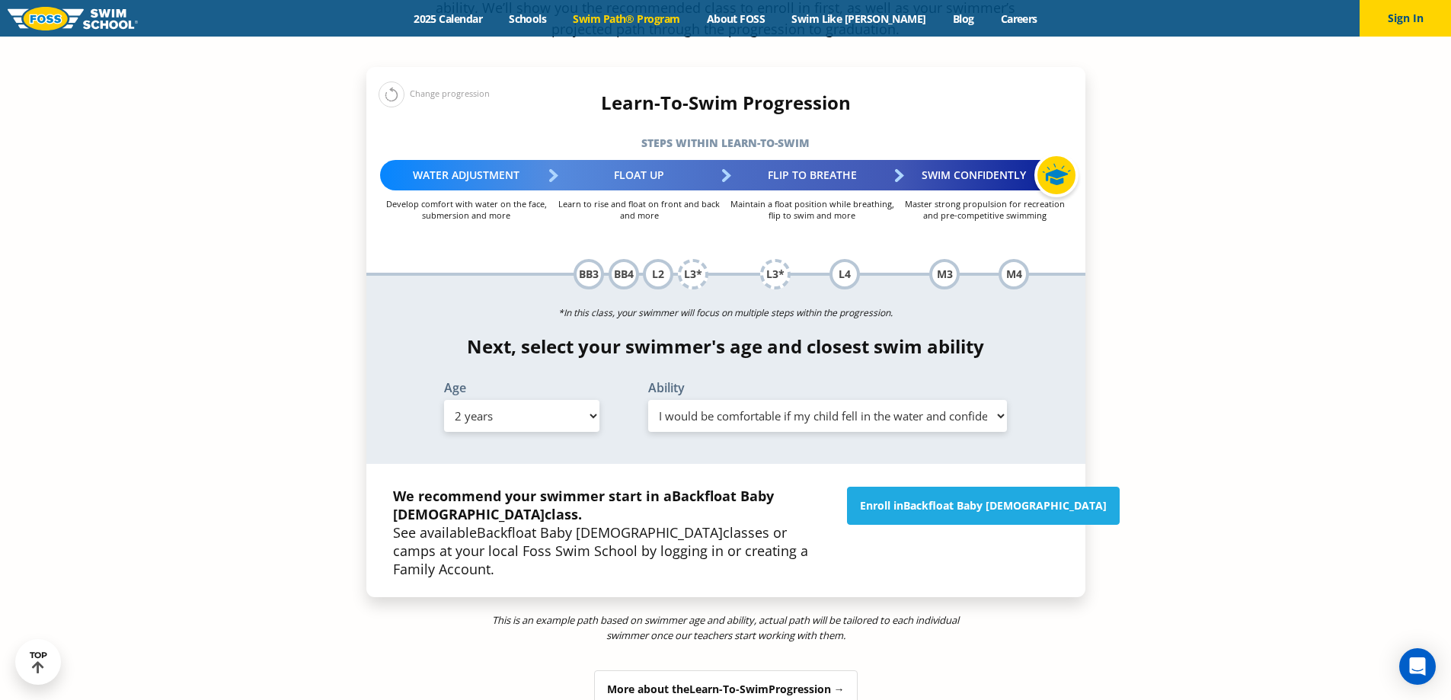
scroll to position [1675, 0]
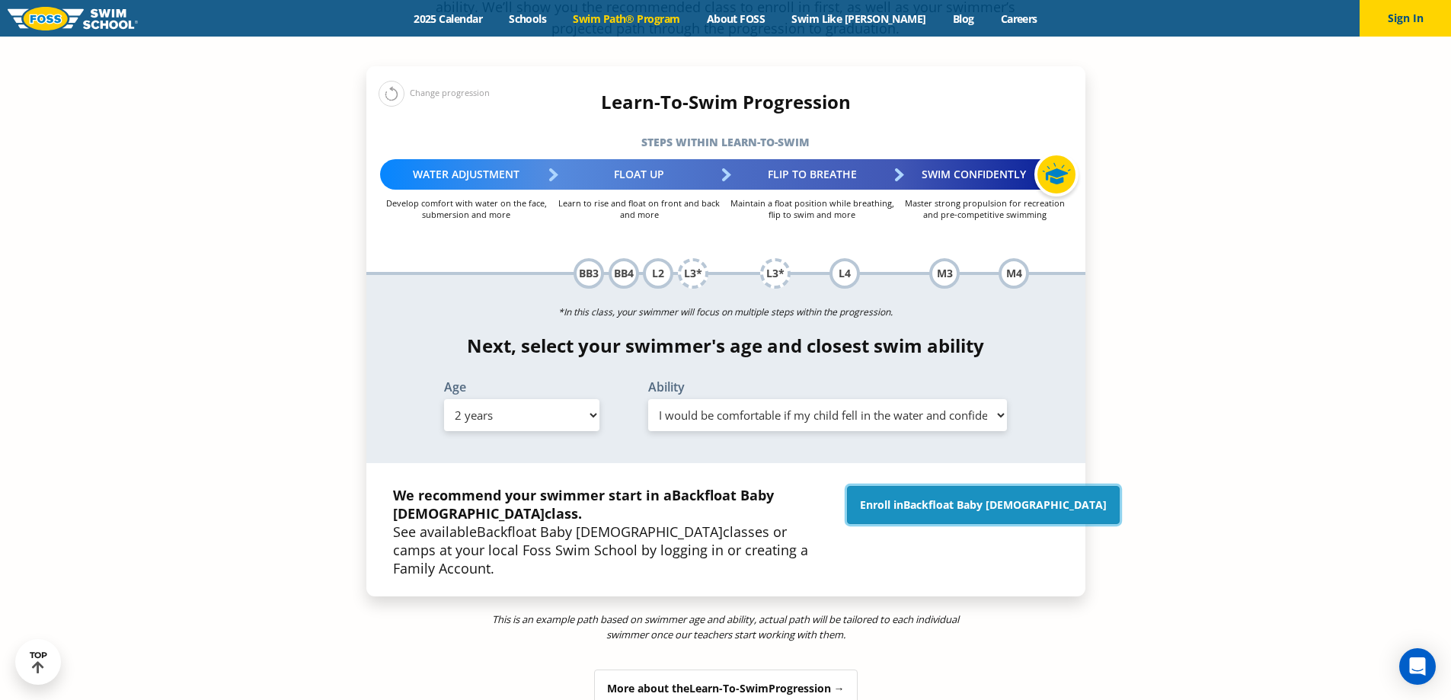
click at [949, 486] on link "Enroll in Backfloat Baby 3" at bounding box center [983, 505] width 273 height 38
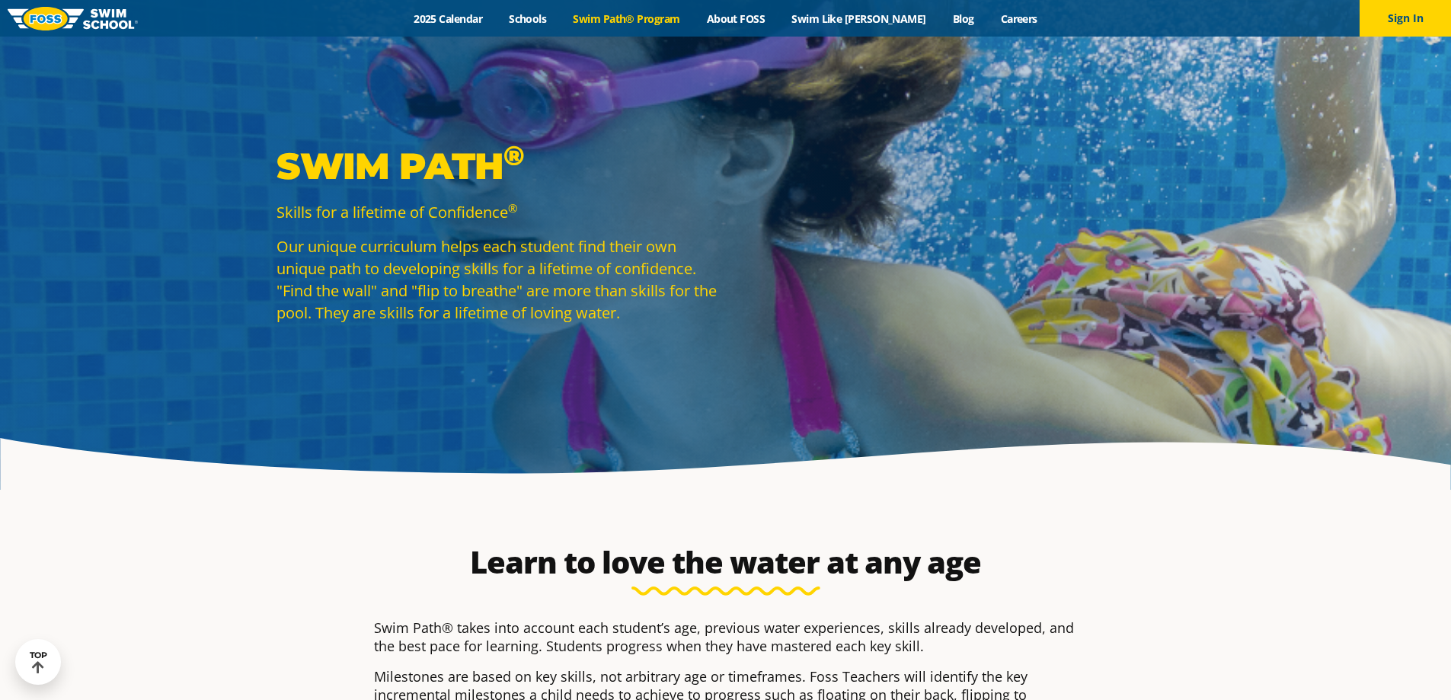
select select "2-years"
select select
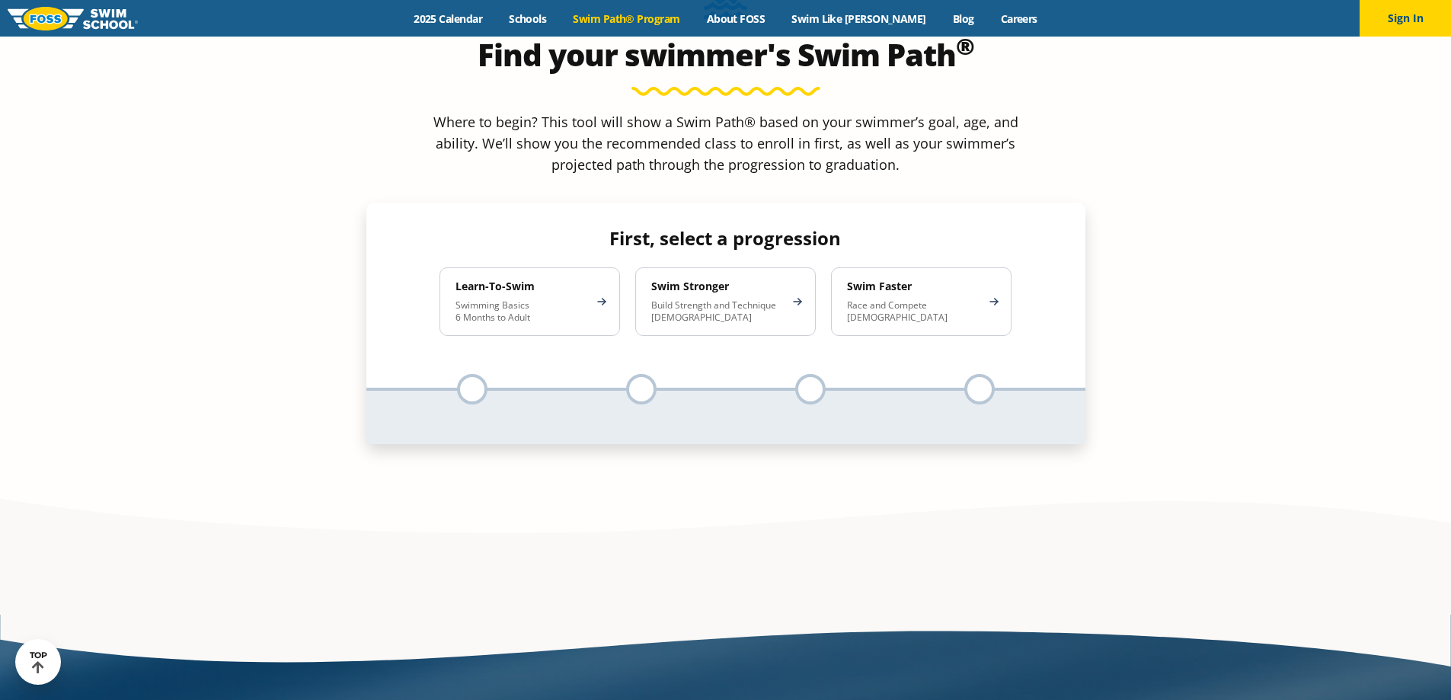
scroll to position [1523, 0]
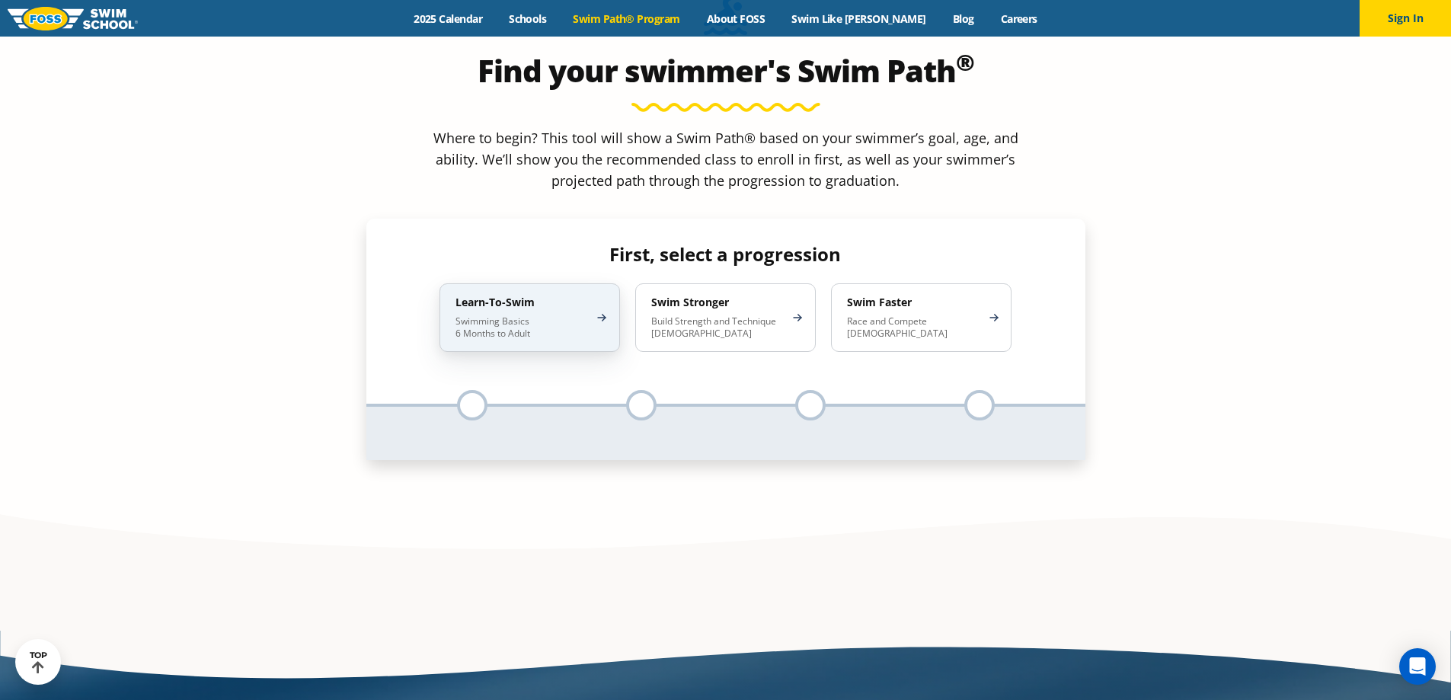
click at [472, 315] on p "Swimming Basics 6 Months to Adult" at bounding box center [521, 327] width 133 height 24
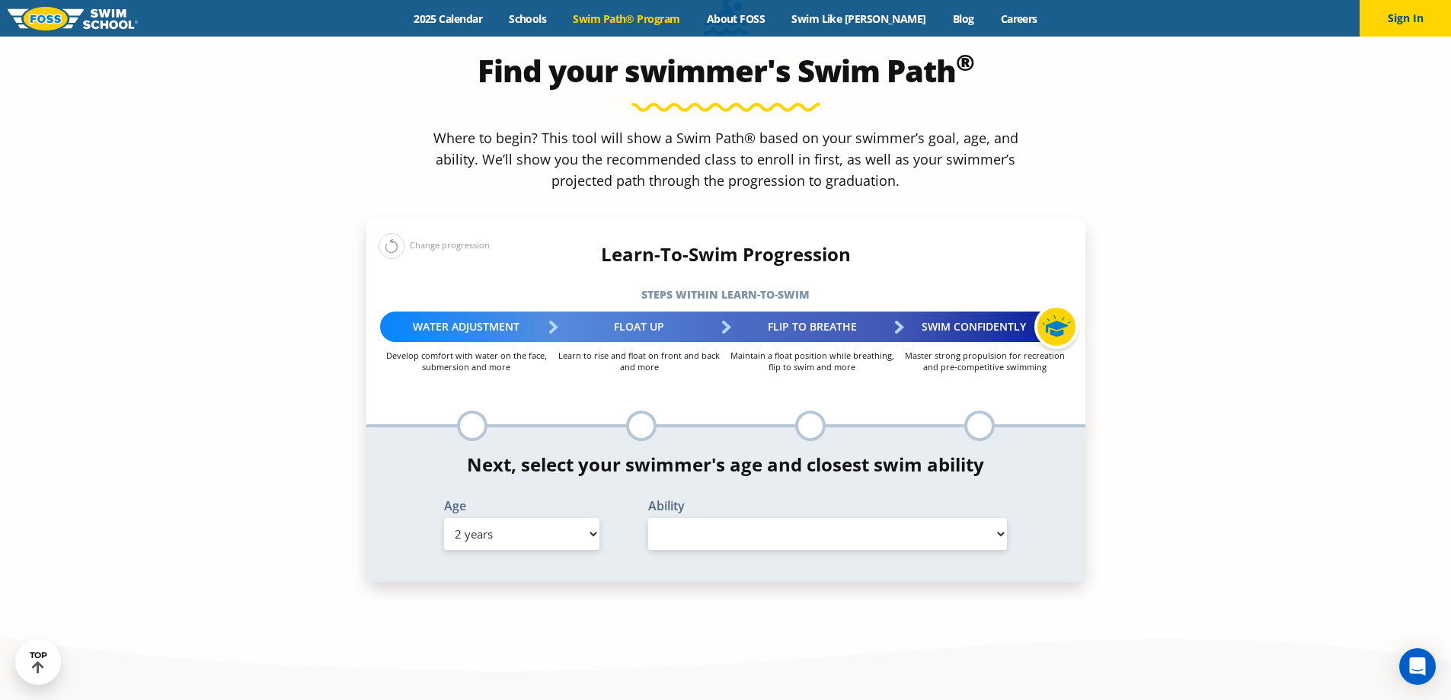
click at [761, 518] on select "Select Ability" at bounding box center [827, 534] width 359 height 32
click at [536, 518] on select "Select Age 6 months - 1 year 1 year 2 years 3 years 4 years 5 years 6 years 7 y…" at bounding box center [521, 534] width 155 height 32
click at [444, 518] on select "Select Age 6 months - 1 year 1 year 2 years 3 years 4 years 5 years 6 years 7 y…" at bounding box center [521, 534] width 155 height 32
click at [698, 518] on select "Select Ability First in-water experience When in the water, reliant on a life j…" at bounding box center [827, 534] width 359 height 32
drag, startPoint x: 548, startPoint y: 409, endPoint x: 538, endPoint y: 407, distance: 10.2
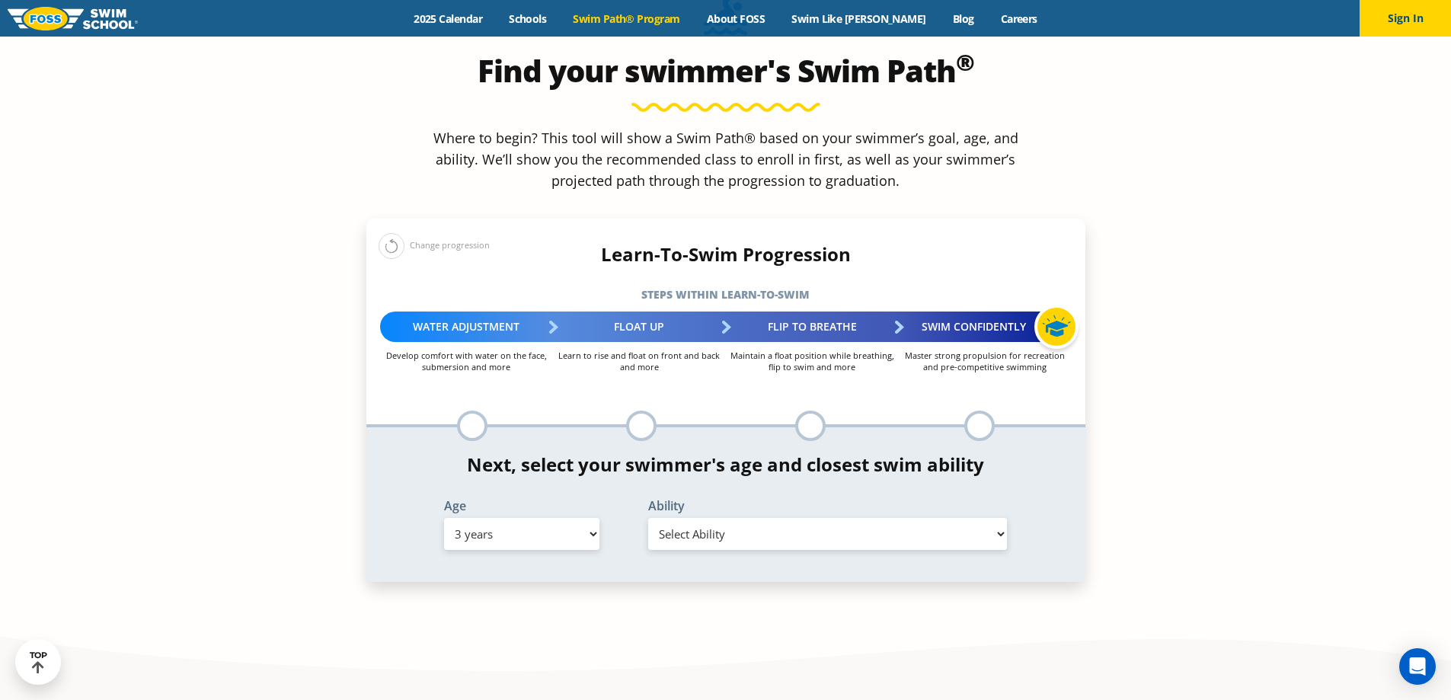
click at [544, 518] on select "Select Age 6 months - 1 year 1 year 2 years 3 years 4 years 5 years 6 years 7 y…" at bounding box center [521, 534] width 155 height 32
select select "2-years"
click at [444, 518] on select "Select Age 6 months - 1 year 1 year 2 years 3 years 4 years 5 years 6 years 7 y…" at bounding box center [521, 534] width 155 height 32
click at [681, 518] on select "Select Ability First in-water experience Comfortable with water poured over the…" at bounding box center [827, 534] width 359 height 32
select select "2-years-i-would-be-comfortable-if-my-child-fell-in-the-water-and-confident-they…"
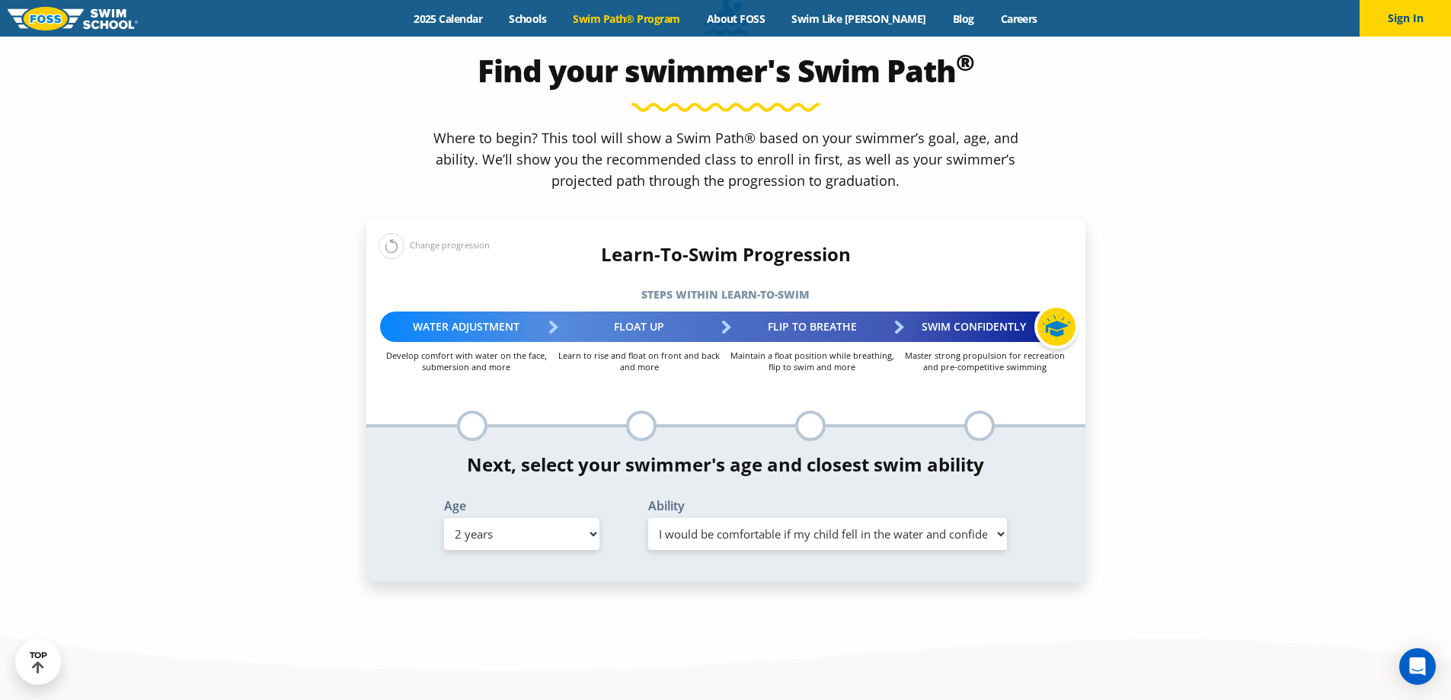
click at [648, 518] on select "Select Ability First in-water experience Comfortable with water poured over the…" at bounding box center [827, 534] width 359 height 32
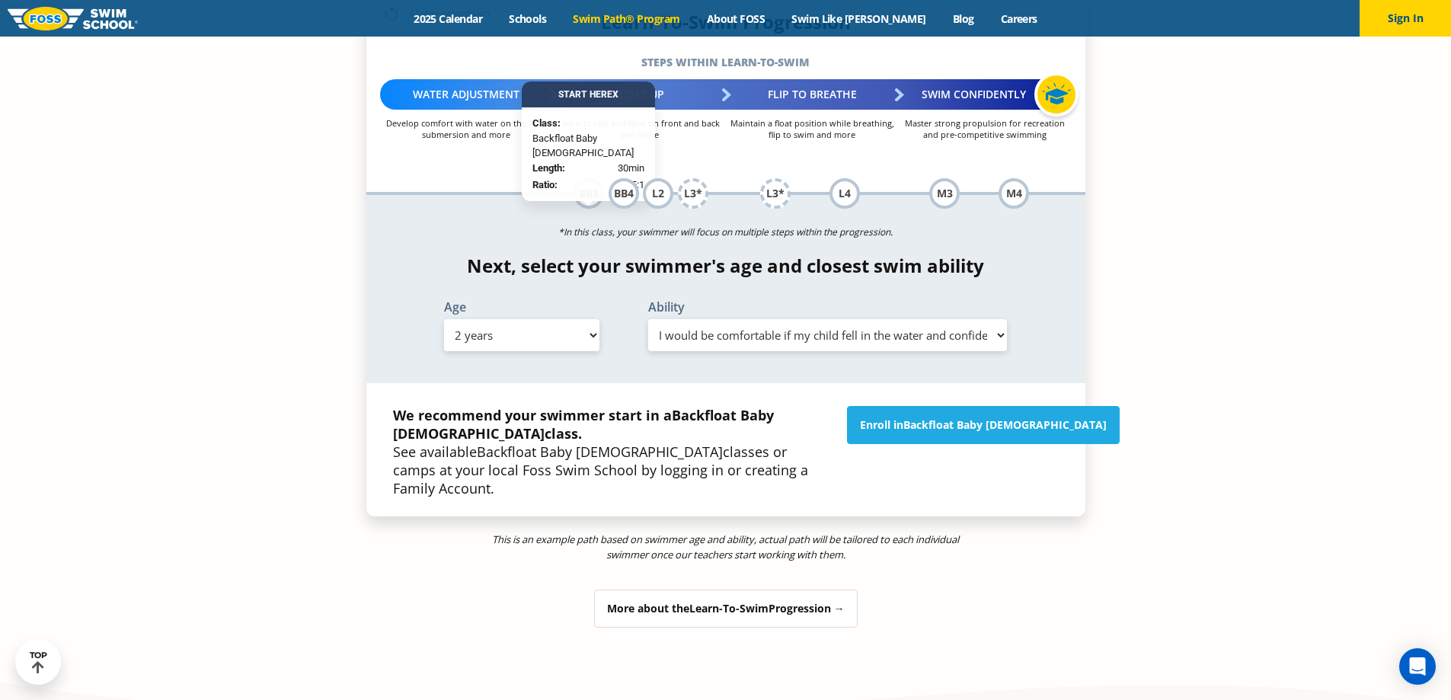
scroll to position [1828, 0]
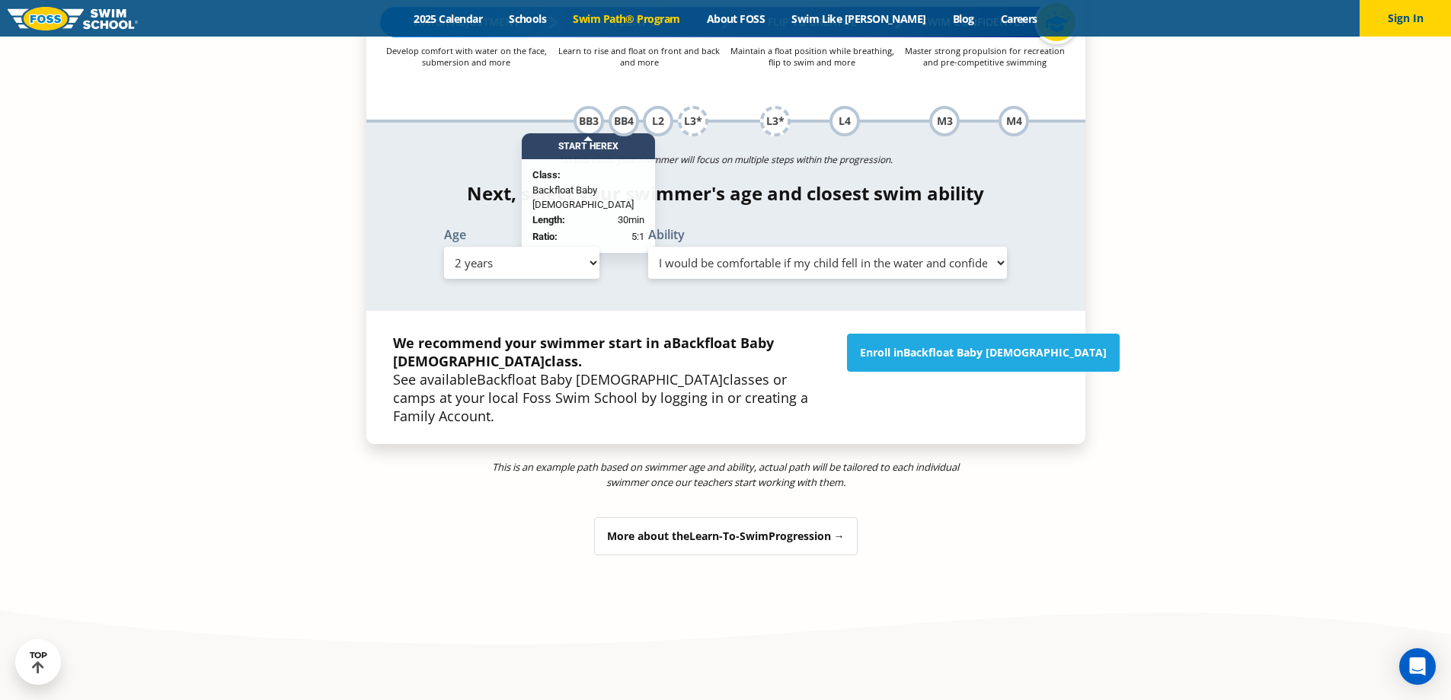
click at [790, 517] on div "More about the Learn-To-Swim Progression →" at bounding box center [725, 536] width 263 height 38
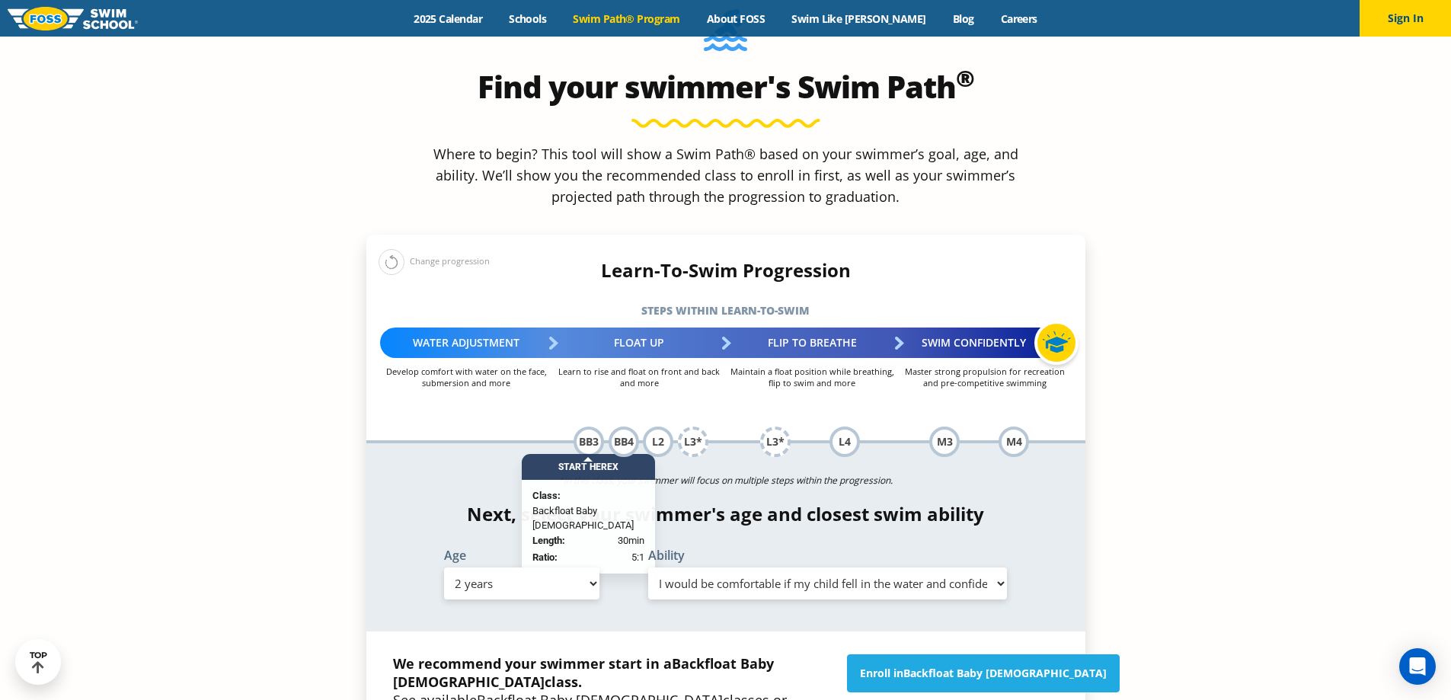
scroll to position [0, 0]
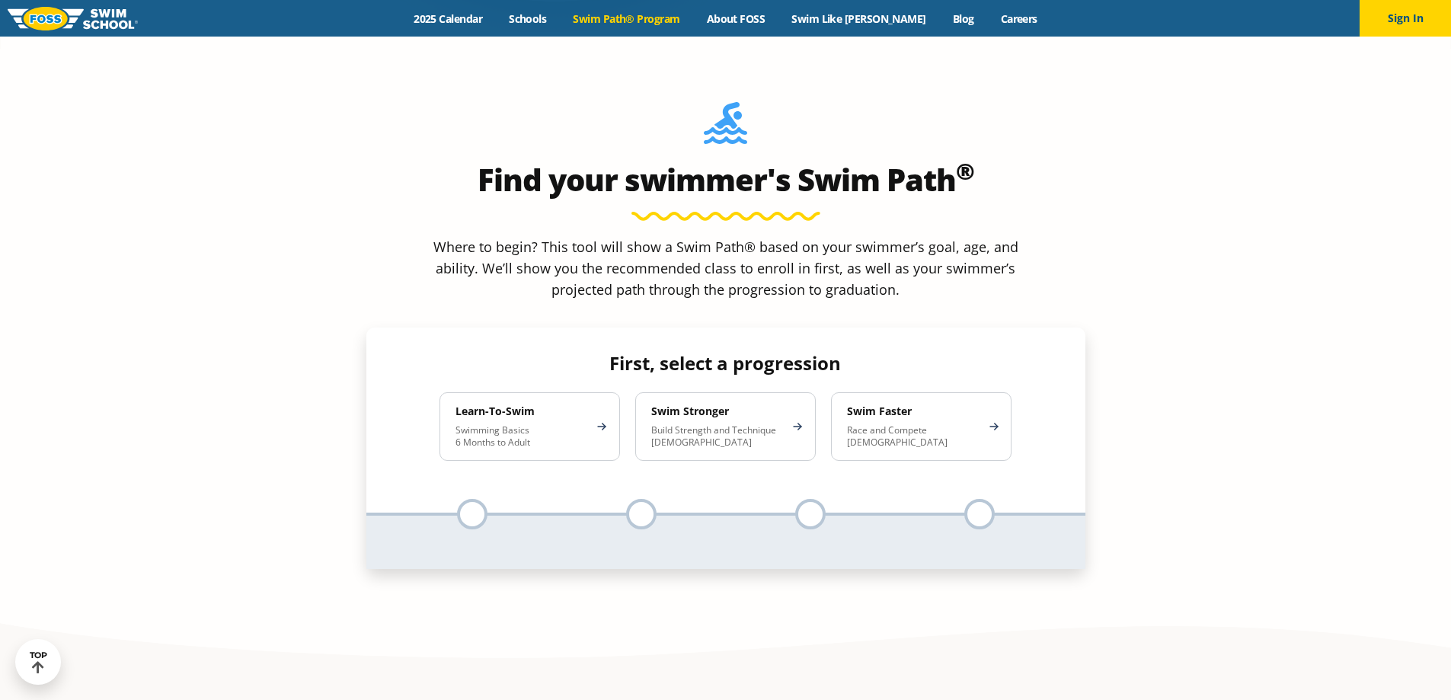
scroll to position [1751, 0]
